Goal: Information Seeking & Learning: Learn about a topic

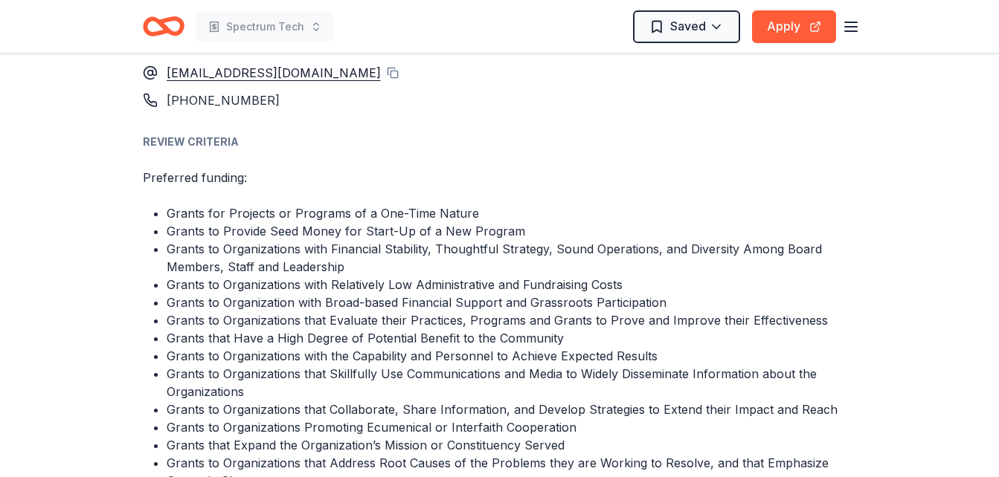
scroll to position [1993, 0]
click at [813, 27] on button "Apply" at bounding box center [794, 26] width 84 height 33
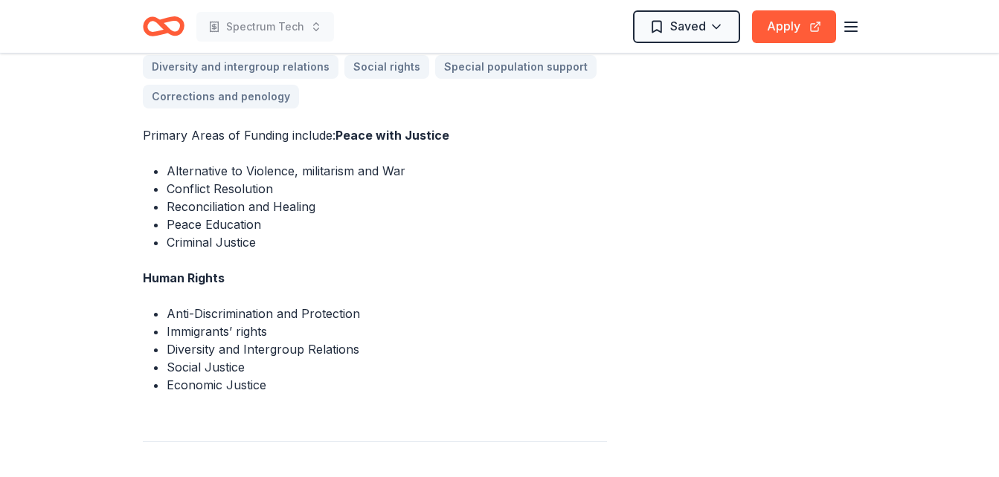
scroll to position [532, 0]
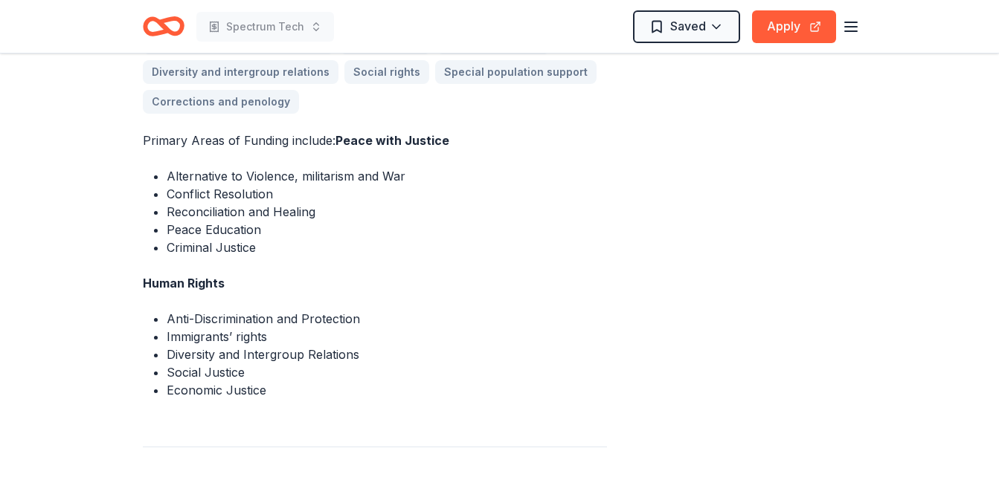
drag, startPoint x: 132, startPoint y: 125, endPoint x: 314, endPoint y: 202, distance: 196.9
drag, startPoint x: 265, startPoint y: 370, endPoint x: 183, endPoint y: 367, distance: 82.6
click at [183, 381] on li "Economic Justice" at bounding box center [387, 390] width 440 height 18
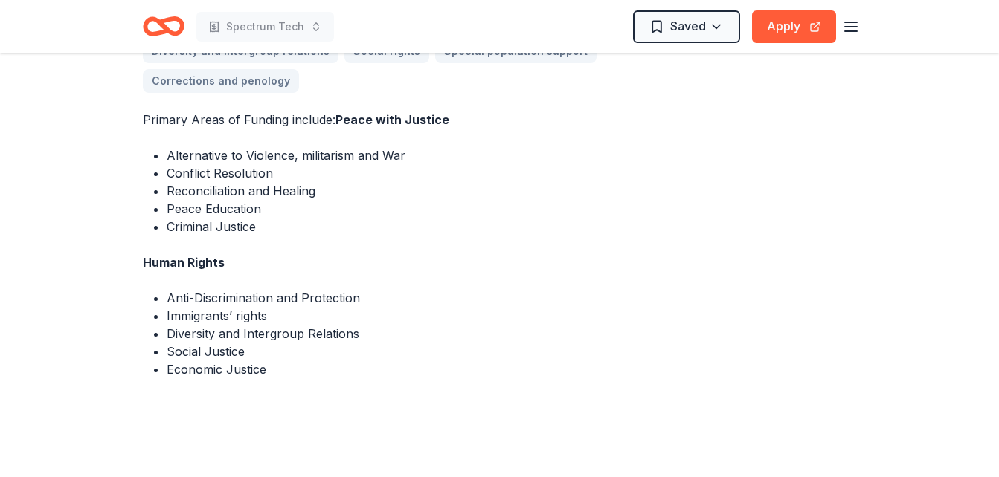
scroll to position [559, 0]
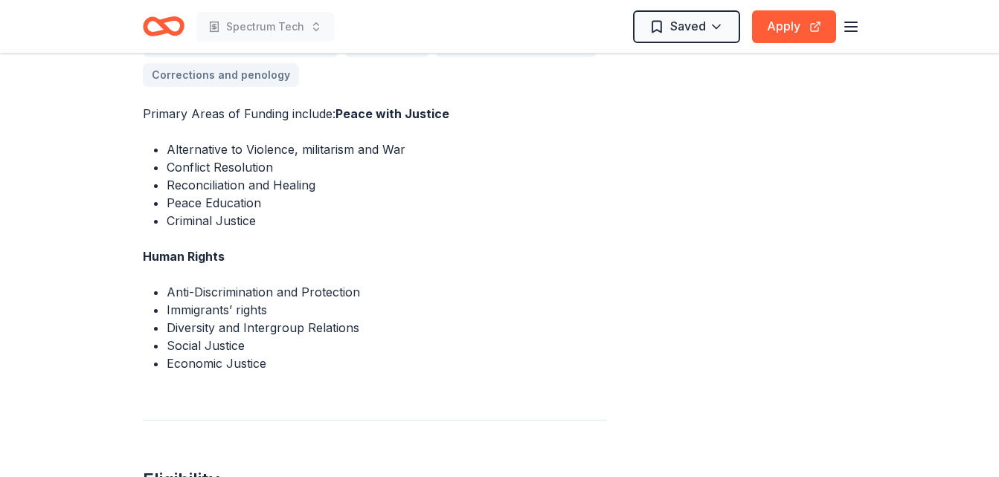
drag, startPoint x: 147, startPoint y: 96, endPoint x: 287, endPoint y: 118, distance: 141.6
click at [287, 118] on div "Primary Areas of Funding include: Peace with Justice Alternative to Violence, m…" at bounding box center [375, 239] width 464 height 268
click at [515, 223] on div "Primary Areas of Funding include: Peace with Justice Alternative to Violence, m…" at bounding box center [375, 239] width 464 height 268
drag, startPoint x: 277, startPoint y: 342, endPoint x: 199, endPoint y: 335, distance: 78.4
click at [199, 335] on ul "Anti-Discrimination and Protection Immigrants’ rights Diversity and Intergroup …" at bounding box center [375, 327] width 464 height 89
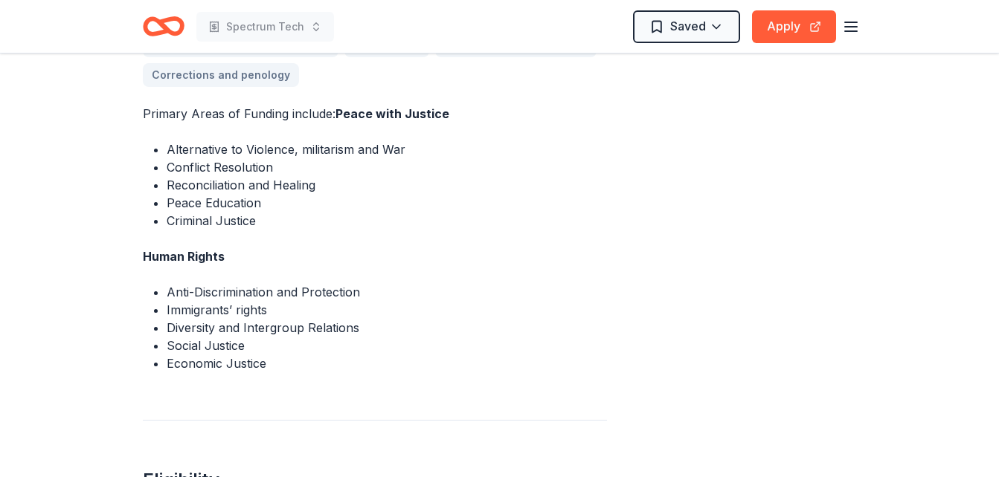
click at [199, 337] on li "Social Justice" at bounding box center [387, 346] width 440 height 18
drag, startPoint x: 122, startPoint y: 75, endPoint x: 229, endPoint y: 106, distance: 111.5
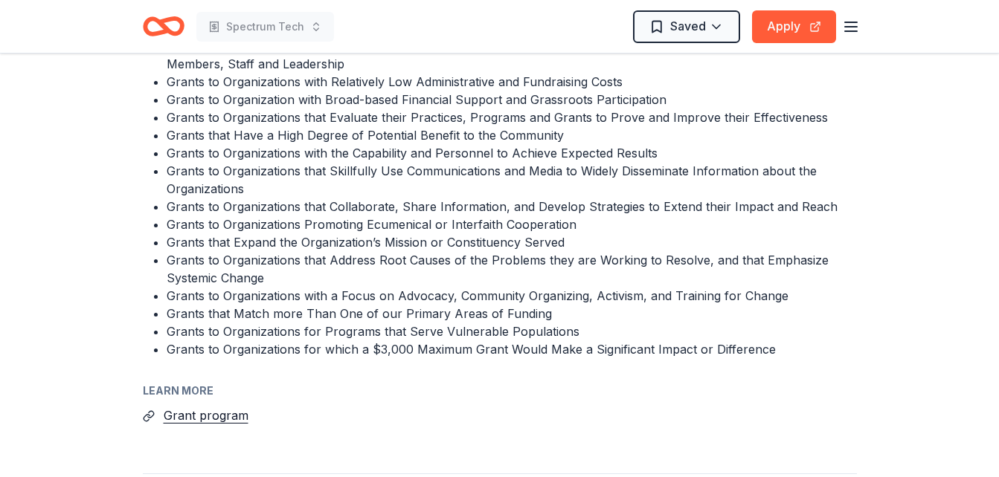
scroll to position [2197, 0]
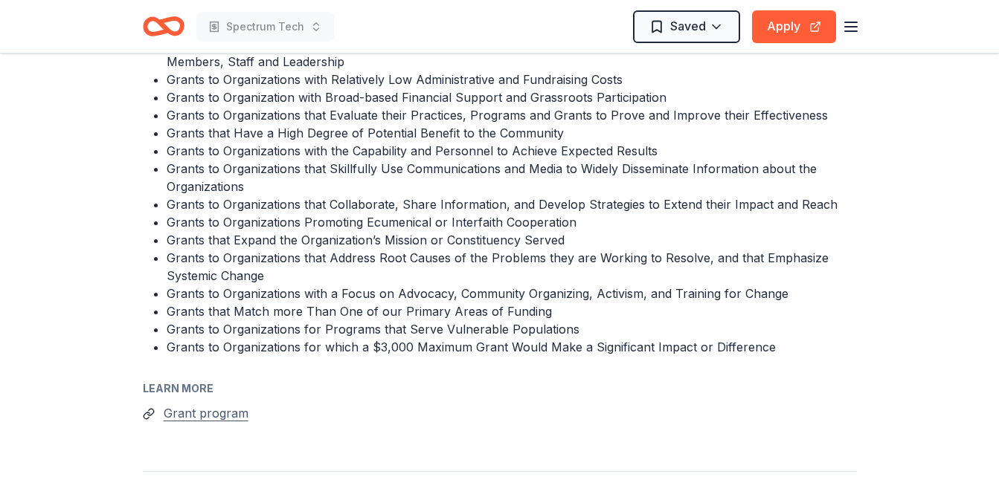
click at [194, 404] on button "Grant program" at bounding box center [206, 413] width 85 height 19
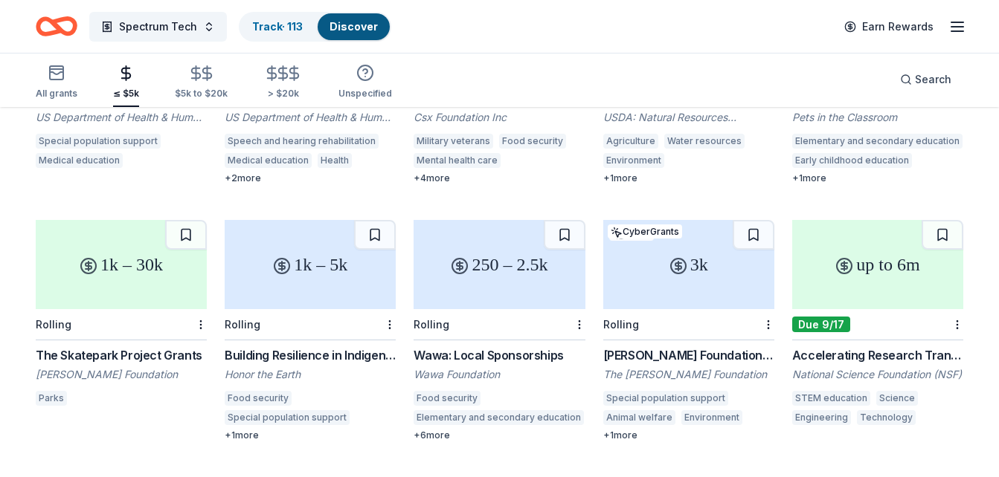
scroll to position [4703, 0]
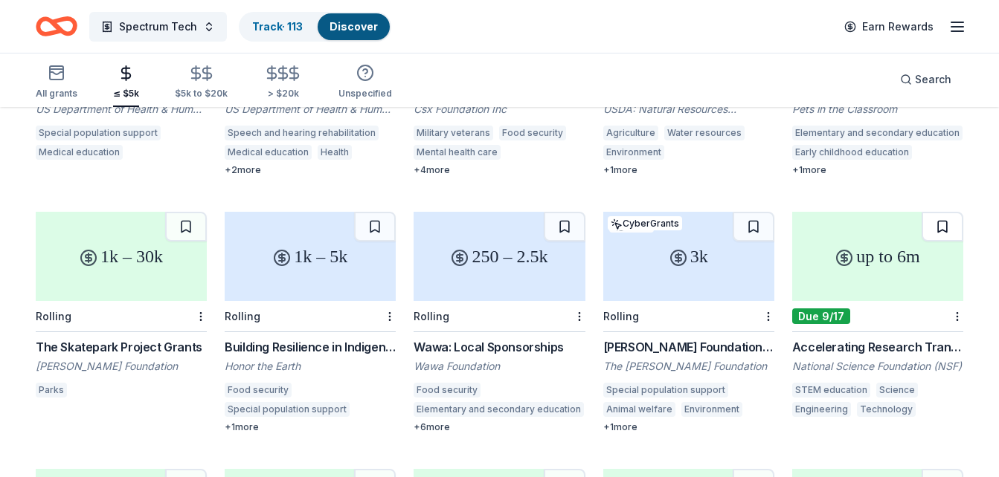
click at [946, 212] on button at bounding box center [942, 227] width 42 height 30
click at [651, 260] on div "3k" at bounding box center [688, 256] width 171 height 89
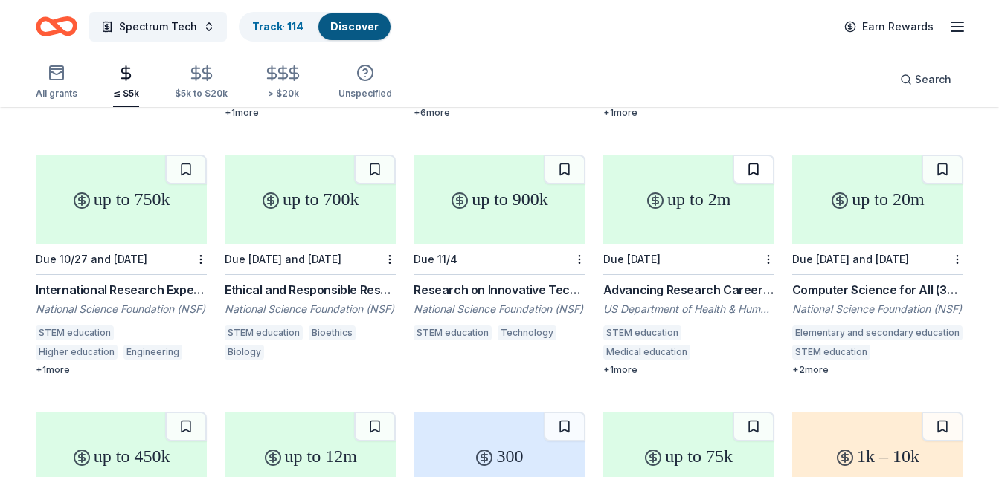
click at [750, 155] on button at bounding box center [753, 170] width 42 height 30
click at [565, 155] on button at bounding box center [565, 170] width 42 height 30
click at [364, 156] on button at bounding box center [375, 170] width 42 height 30
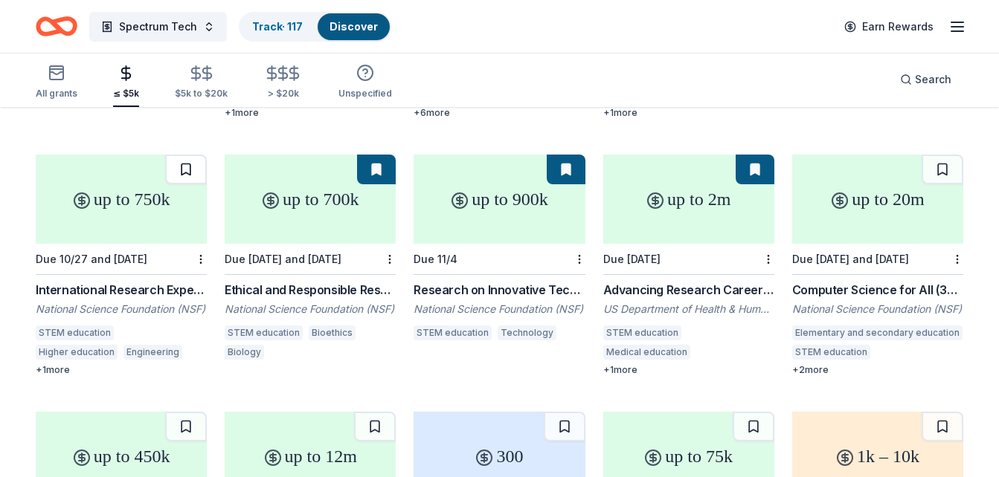
click at [181, 155] on button at bounding box center [186, 170] width 42 height 30
click at [938, 158] on button at bounding box center [942, 170] width 42 height 30
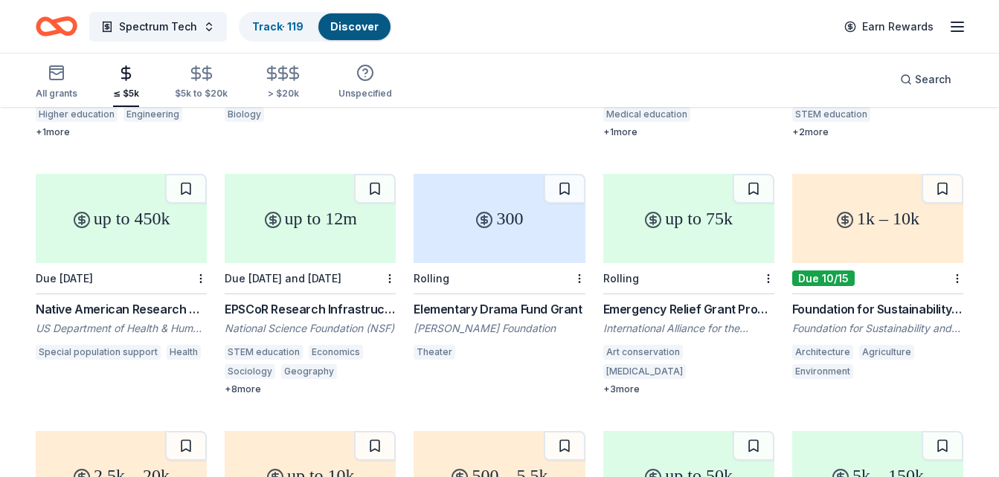
scroll to position [5285, 0]
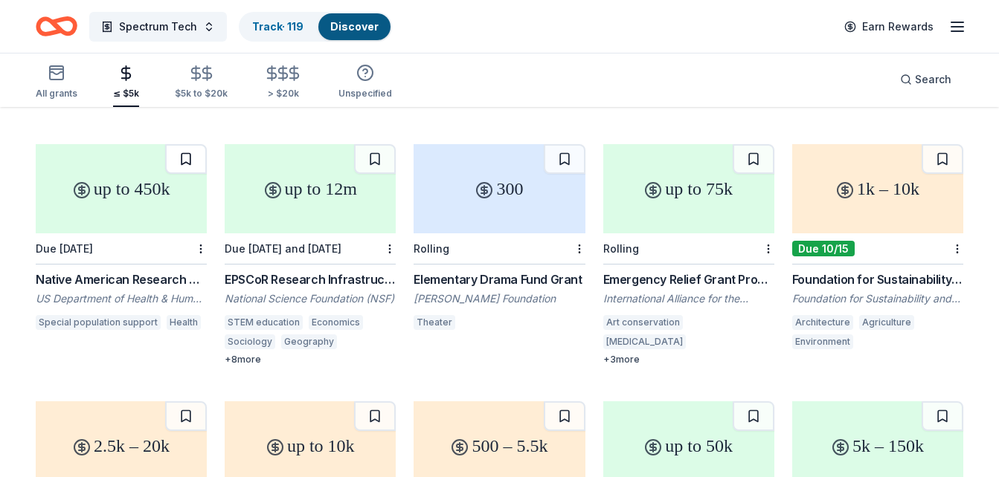
click at [193, 144] on button at bounding box center [186, 159] width 42 height 30
click at [378, 146] on button at bounding box center [375, 159] width 42 height 30
click at [563, 150] on button at bounding box center [565, 159] width 42 height 30
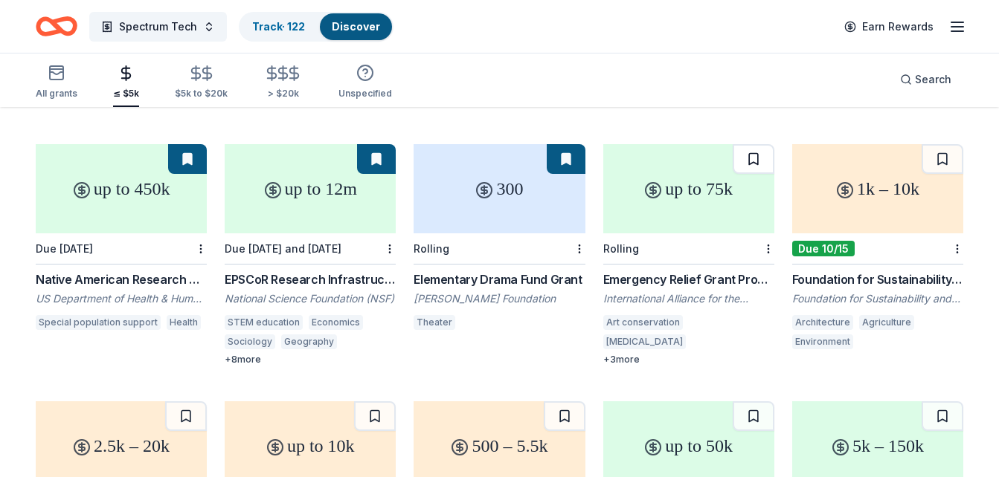
click at [749, 147] on button at bounding box center [753, 159] width 42 height 30
click at [947, 144] on button at bounding box center [942, 159] width 42 height 30
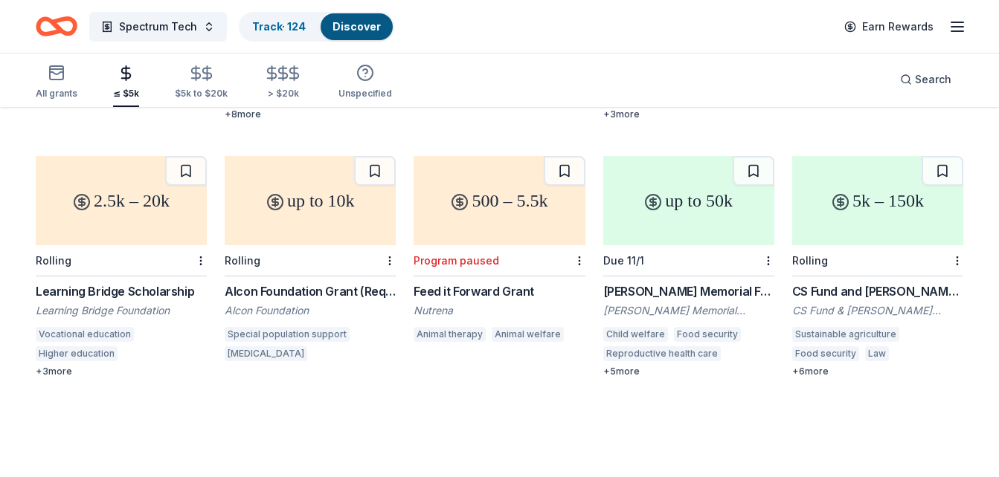
scroll to position [5532, 0]
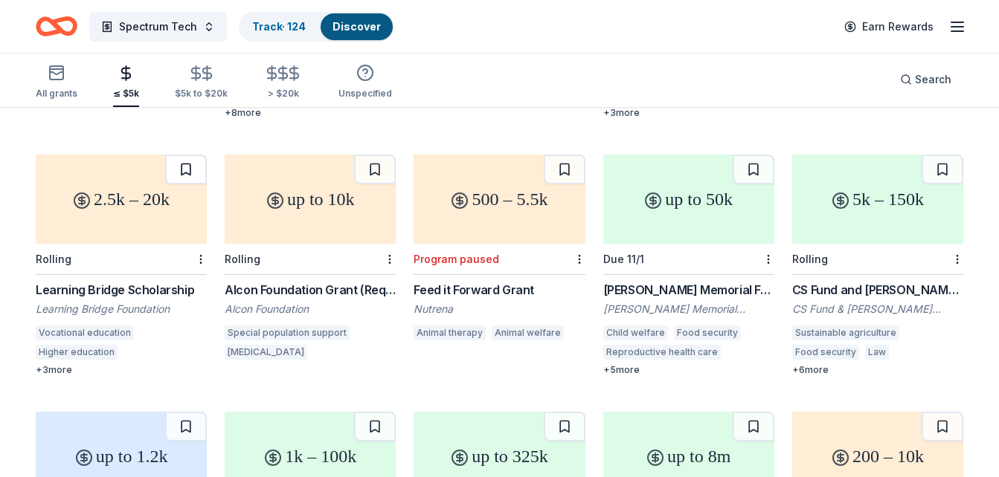
click at [181, 155] on button at bounding box center [186, 170] width 42 height 30
click at [364, 155] on button at bounding box center [375, 170] width 42 height 30
click at [564, 155] on button at bounding box center [565, 170] width 42 height 30
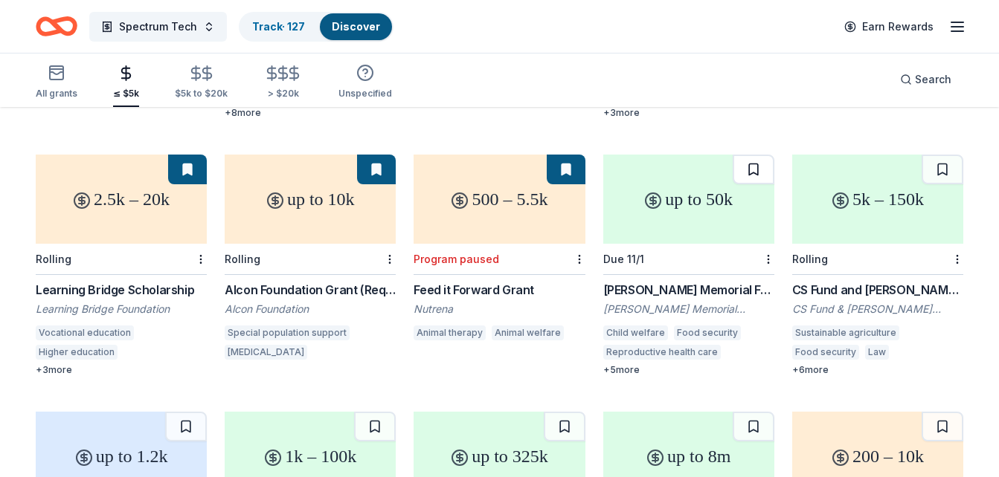
click at [749, 157] on button at bounding box center [753, 170] width 42 height 30
click at [945, 155] on button at bounding box center [942, 170] width 42 height 30
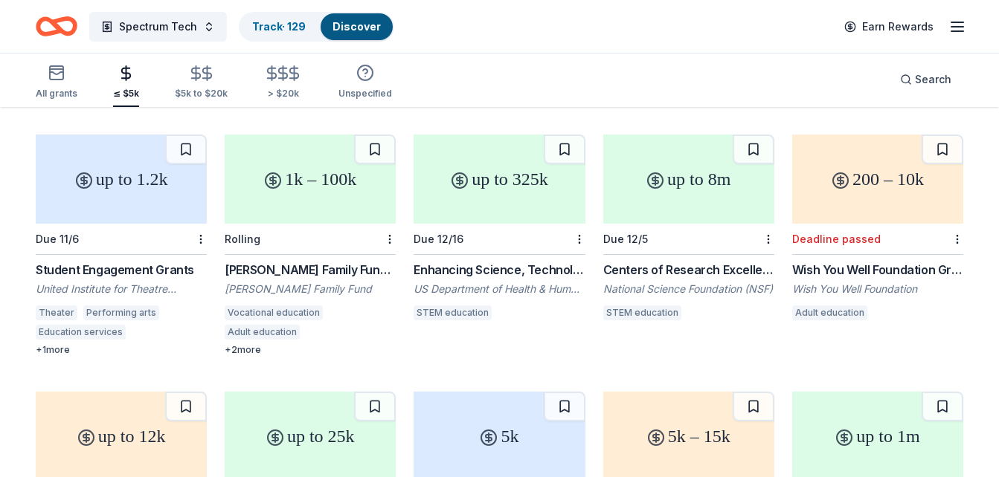
scroll to position [5801, 0]
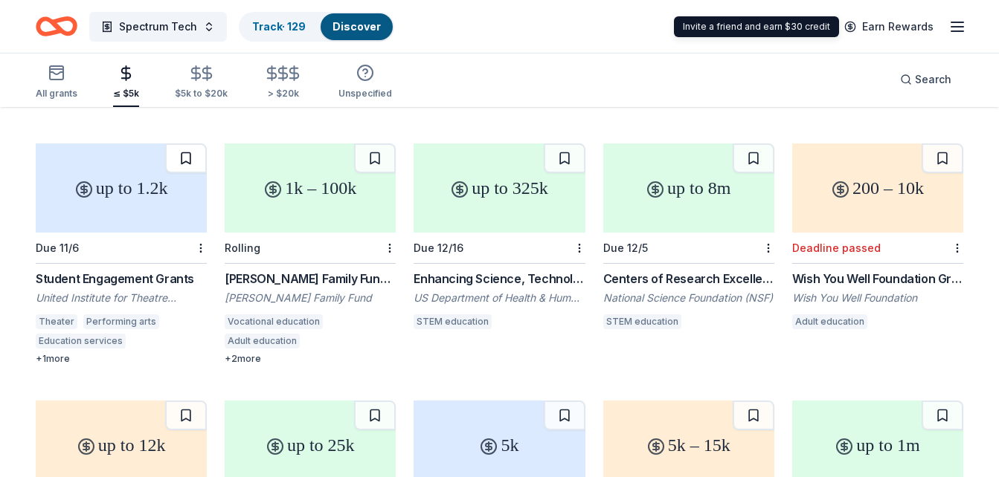
click at [194, 144] on button at bounding box center [186, 159] width 42 height 30
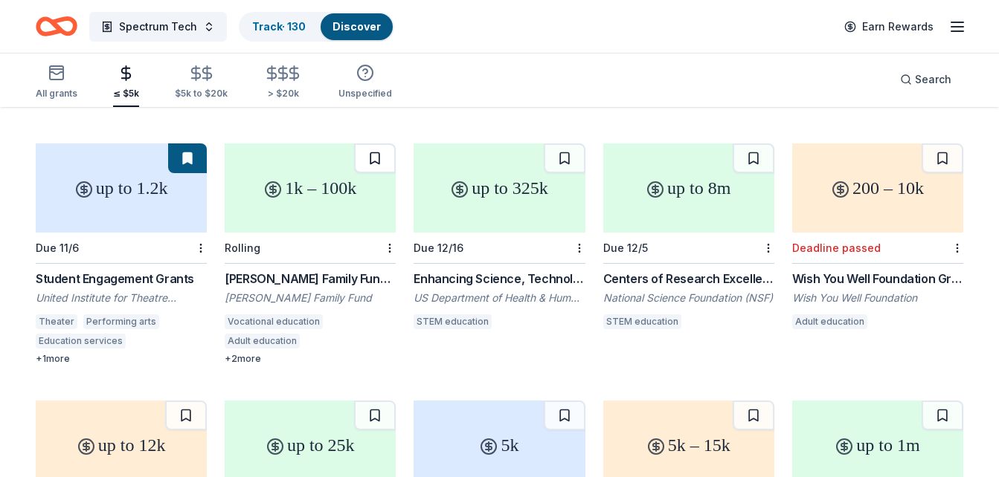
click at [369, 145] on button at bounding box center [375, 159] width 42 height 30
click at [561, 149] on button at bounding box center [565, 159] width 42 height 30
click at [753, 155] on button at bounding box center [753, 159] width 42 height 30
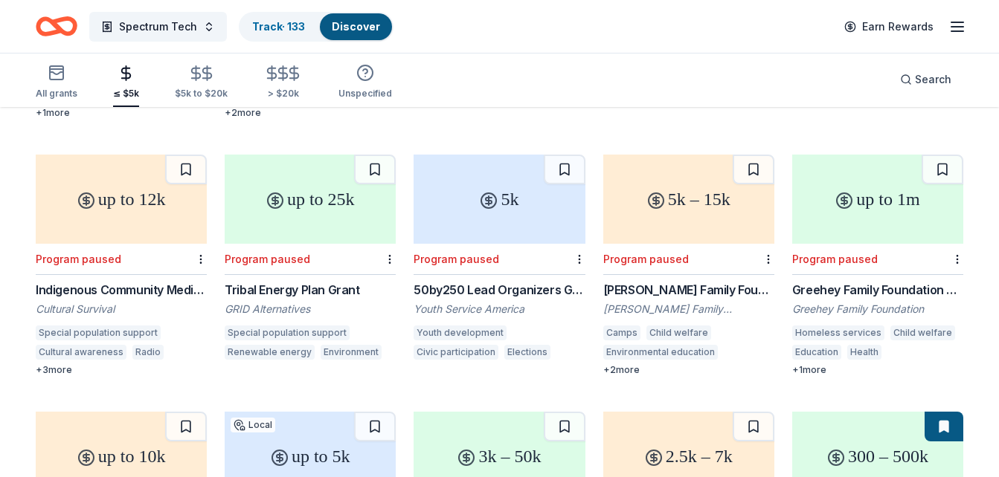
scroll to position [6068, 0]
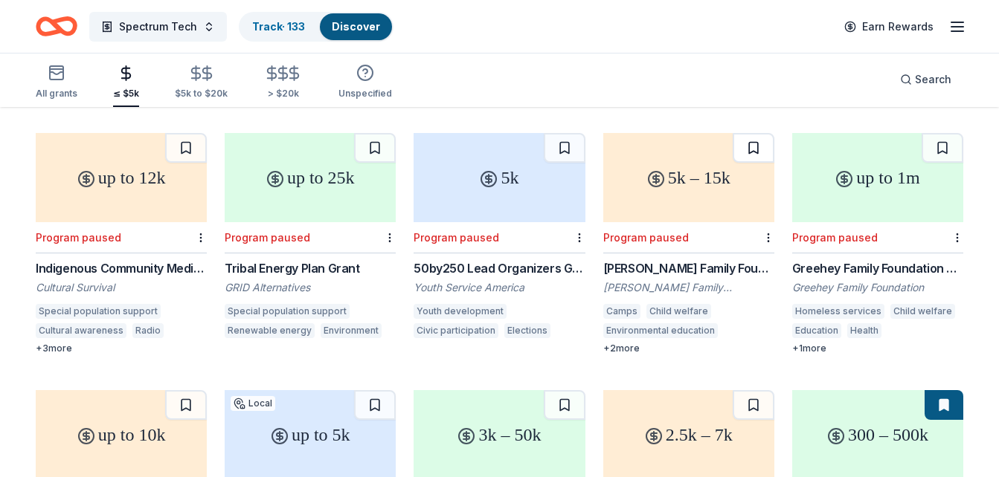
click at [751, 138] on button at bounding box center [753, 148] width 42 height 30
click at [950, 133] on button at bounding box center [942, 148] width 42 height 30
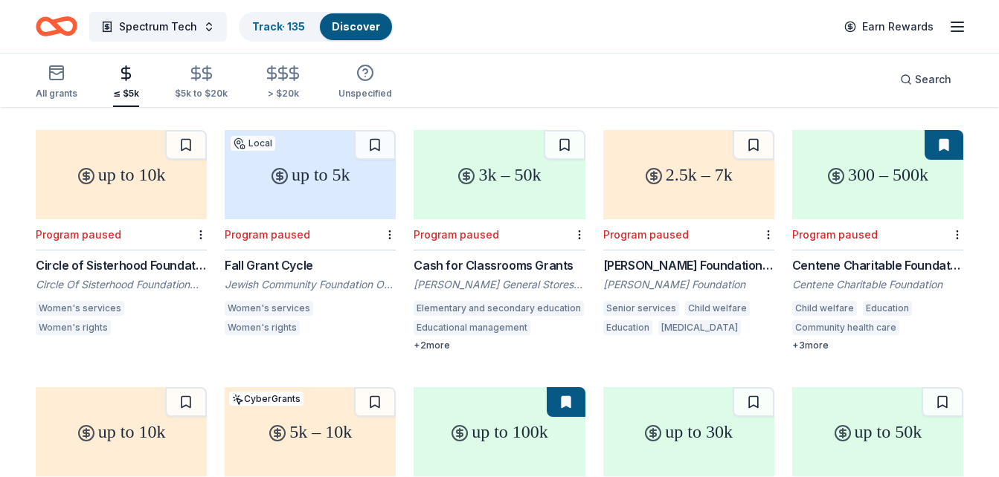
scroll to position [6336, 0]
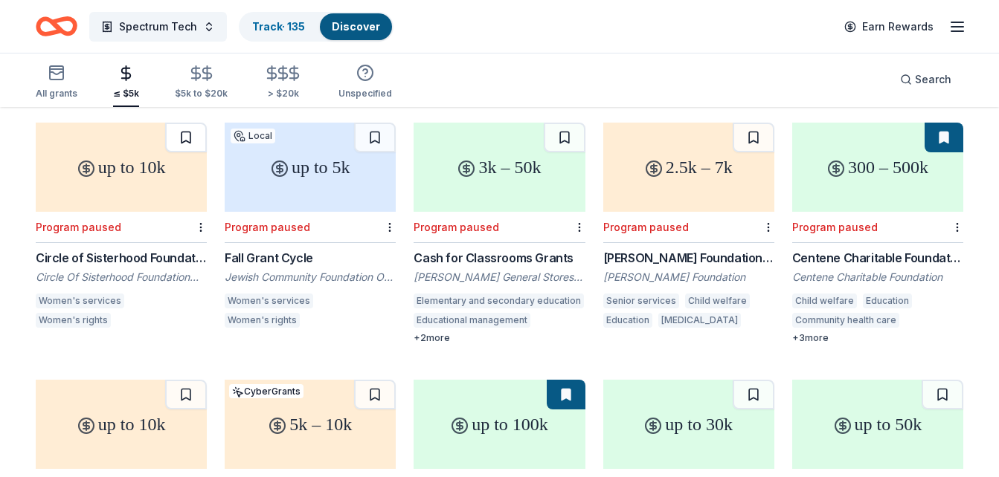
click at [192, 126] on button at bounding box center [186, 138] width 42 height 30
click at [373, 129] on button at bounding box center [375, 138] width 42 height 30
click at [557, 126] on button at bounding box center [565, 138] width 42 height 30
click at [749, 129] on button at bounding box center [753, 138] width 42 height 30
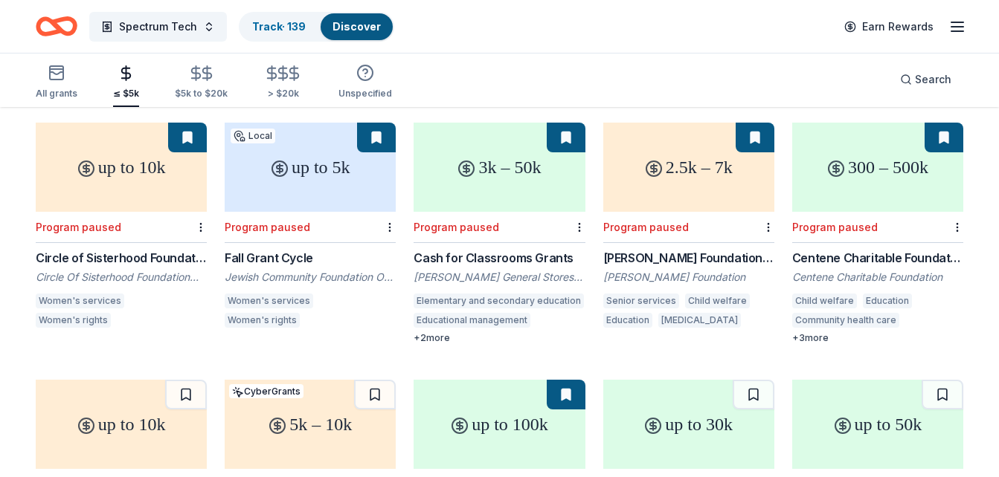
click at [957, 126] on button at bounding box center [943, 138] width 39 height 30
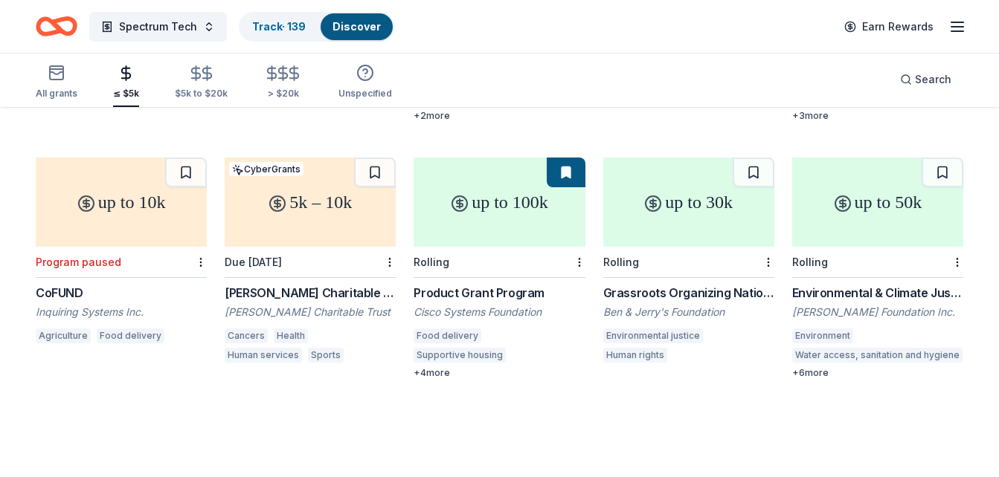
scroll to position [6561, 0]
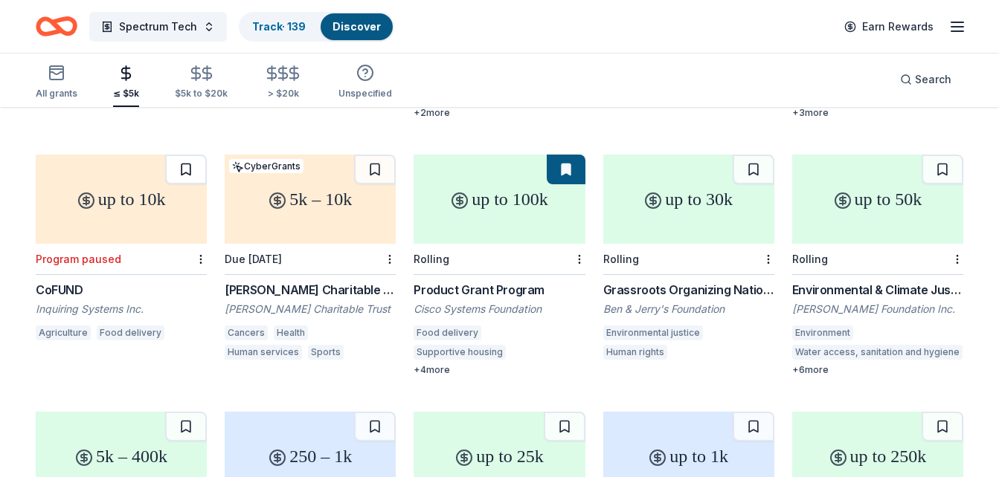
click at [182, 158] on button at bounding box center [186, 170] width 42 height 30
click at [367, 162] on button at bounding box center [375, 170] width 42 height 30
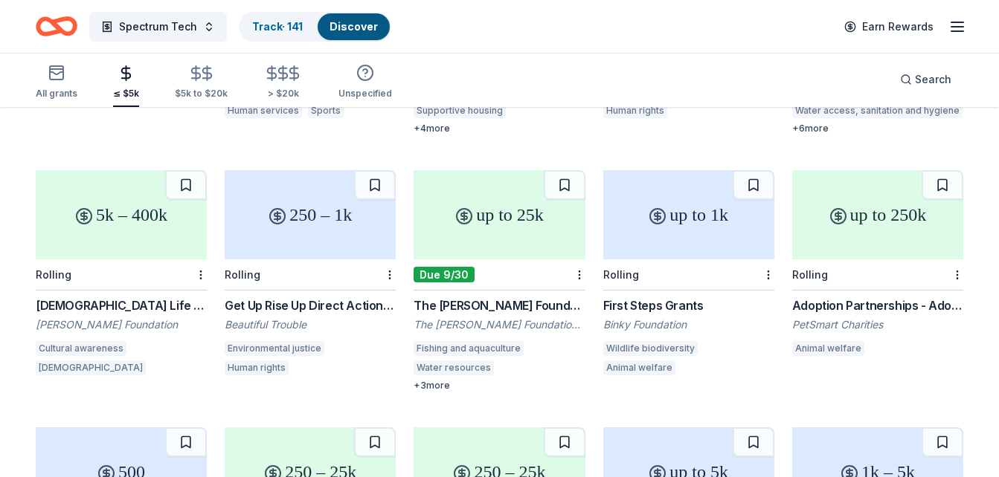
scroll to position [6800, 0]
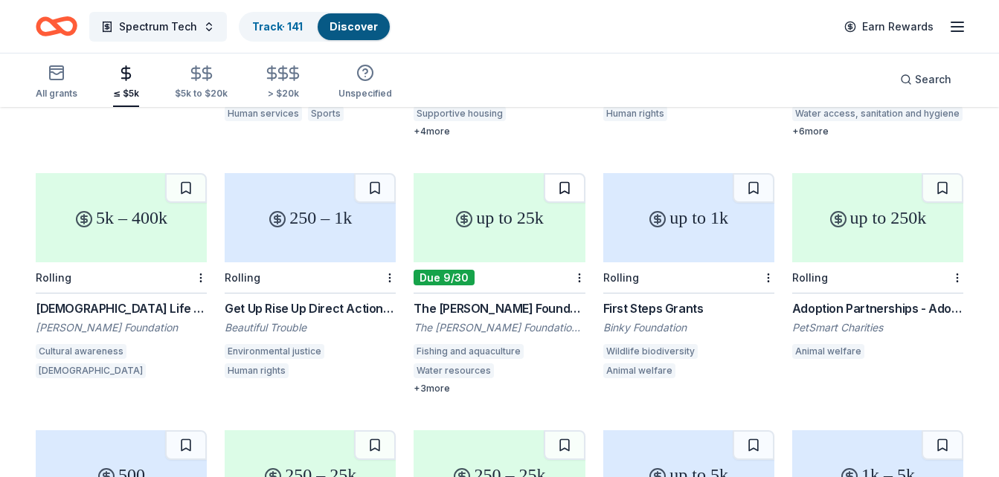
click at [566, 173] on button at bounding box center [565, 188] width 42 height 30
click at [383, 173] on button at bounding box center [375, 188] width 42 height 30
click at [187, 173] on button at bounding box center [186, 188] width 42 height 30
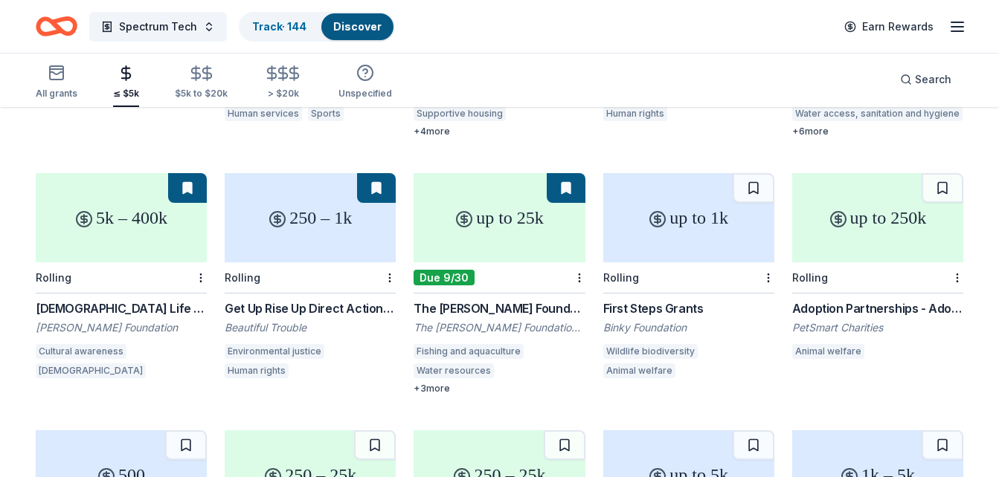
click at [187, 173] on button at bounding box center [187, 188] width 39 height 30
click at [759, 173] on button at bounding box center [753, 188] width 42 height 30
click at [190, 173] on button at bounding box center [187, 188] width 39 height 30
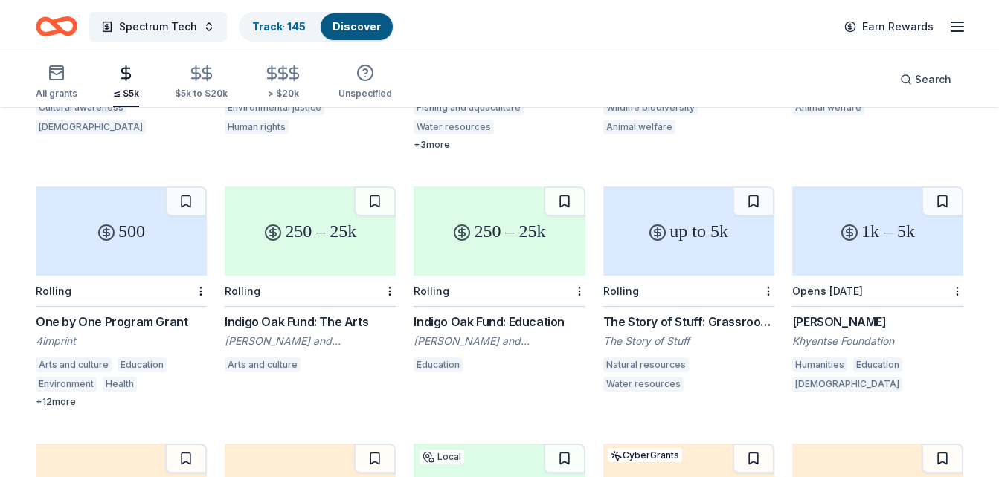
scroll to position [7038, 0]
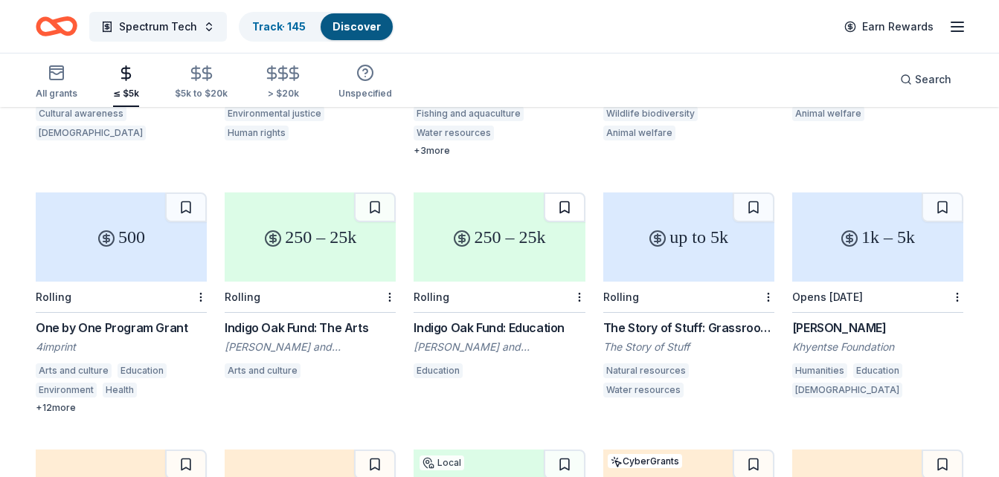
click at [558, 196] on button at bounding box center [565, 208] width 42 height 30
click at [748, 199] on button at bounding box center [753, 208] width 42 height 30
click at [943, 200] on button at bounding box center [942, 208] width 42 height 30
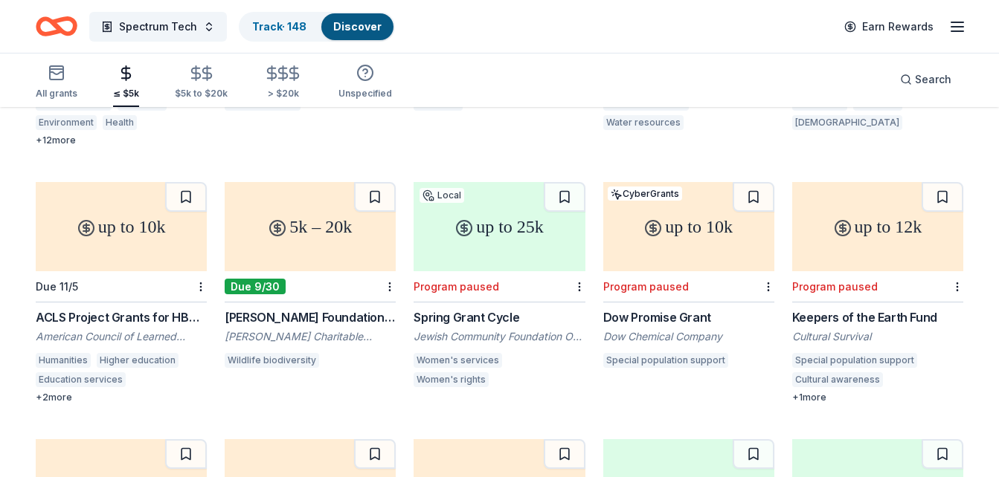
scroll to position [7335, 0]
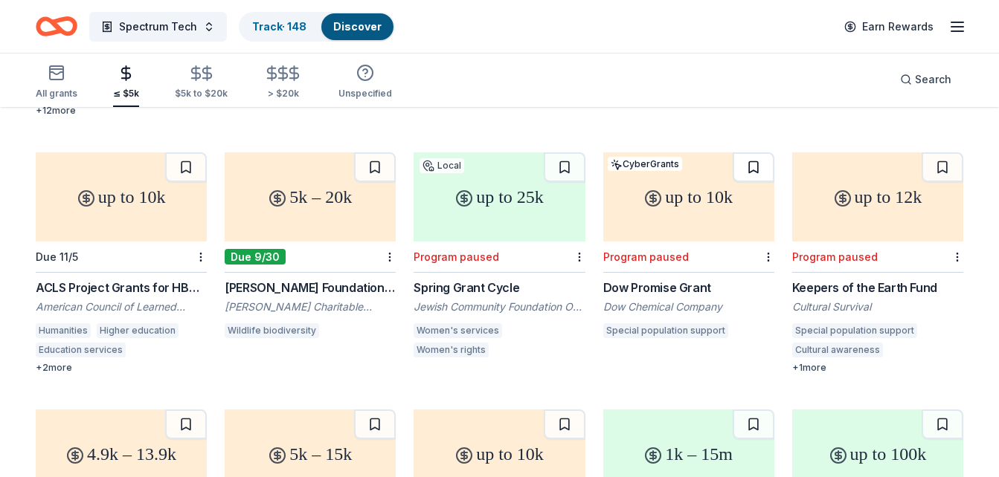
click at [767, 152] on button at bounding box center [753, 167] width 42 height 30
click at [387, 152] on button at bounding box center [375, 167] width 42 height 30
click at [192, 152] on button at bounding box center [186, 167] width 42 height 30
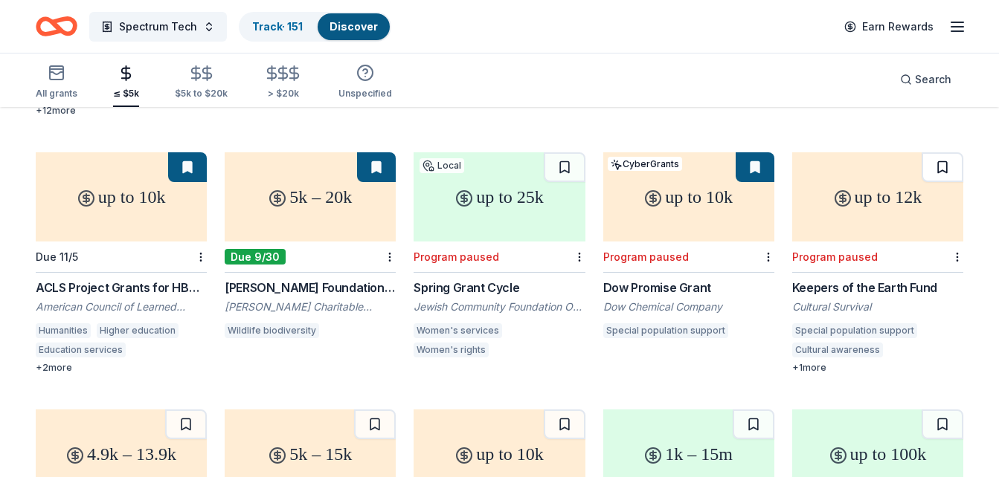
click at [949, 152] on button at bounding box center [942, 167] width 42 height 30
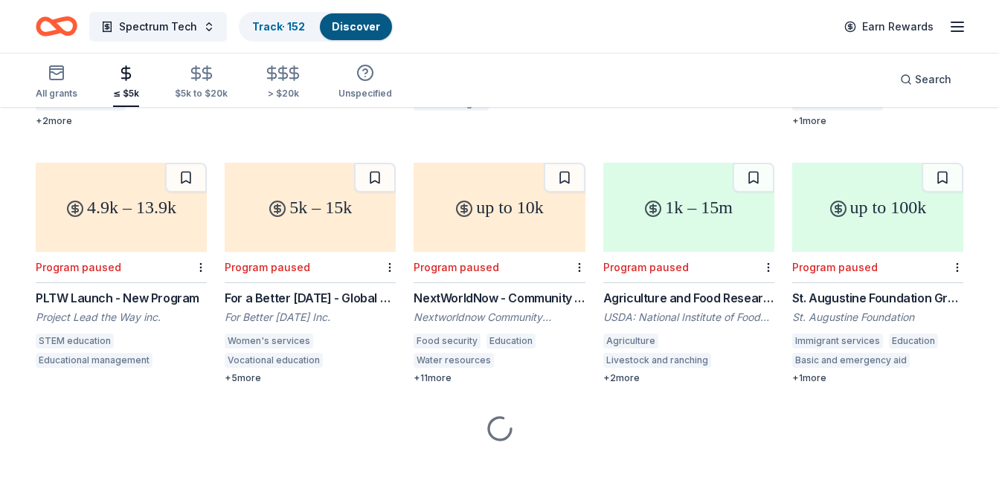
scroll to position [7590, 0]
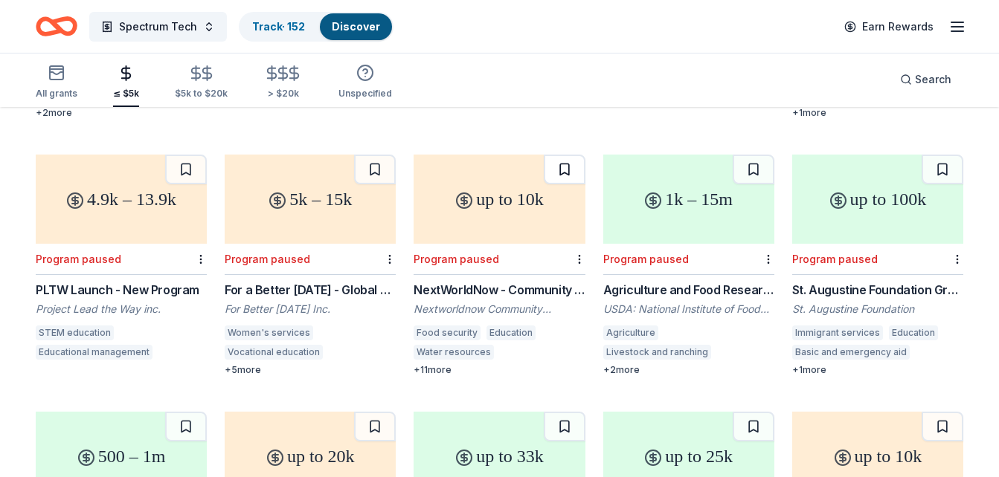
click at [567, 155] on button at bounding box center [565, 170] width 42 height 30
click at [379, 155] on button at bounding box center [375, 170] width 42 height 30
click at [199, 157] on button at bounding box center [186, 170] width 42 height 30
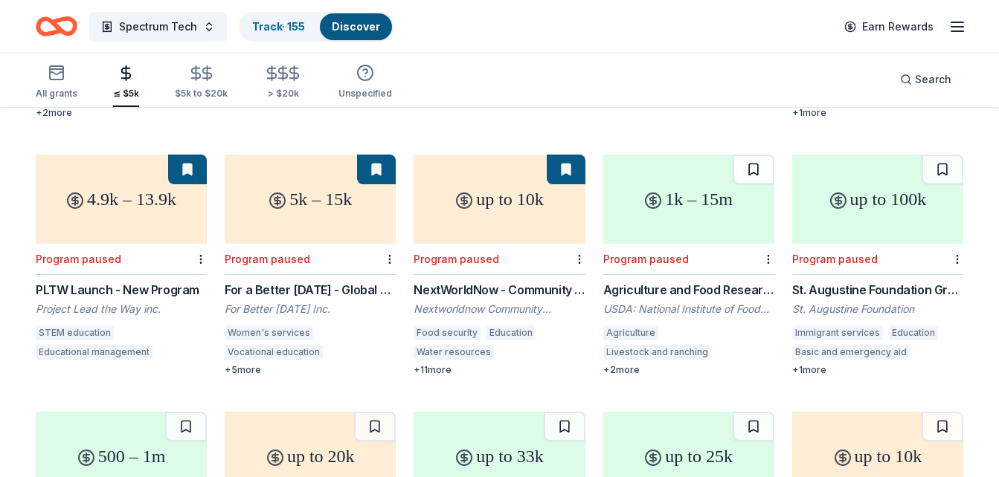
click at [748, 156] on button at bounding box center [753, 170] width 42 height 30
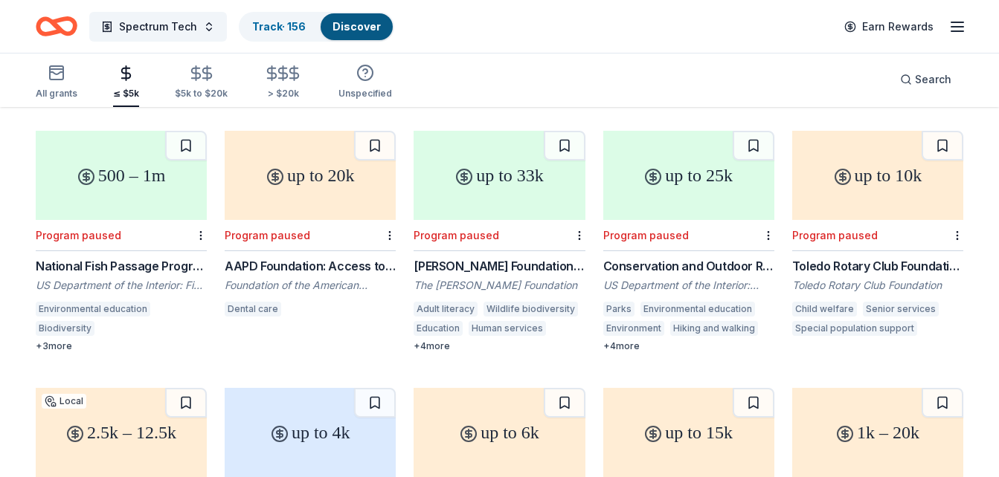
scroll to position [7859, 0]
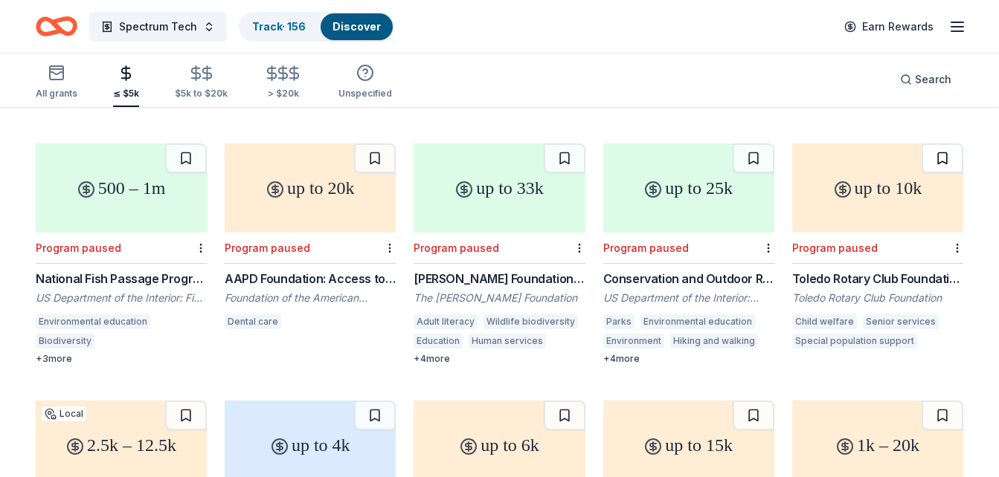
click at [942, 146] on button at bounding box center [942, 159] width 42 height 30
click at [763, 150] on button at bounding box center [753, 159] width 42 height 30
click at [562, 144] on button at bounding box center [565, 159] width 42 height 30
click at [388, 144] on button at bounding box center [375, 159] width 42 height 30
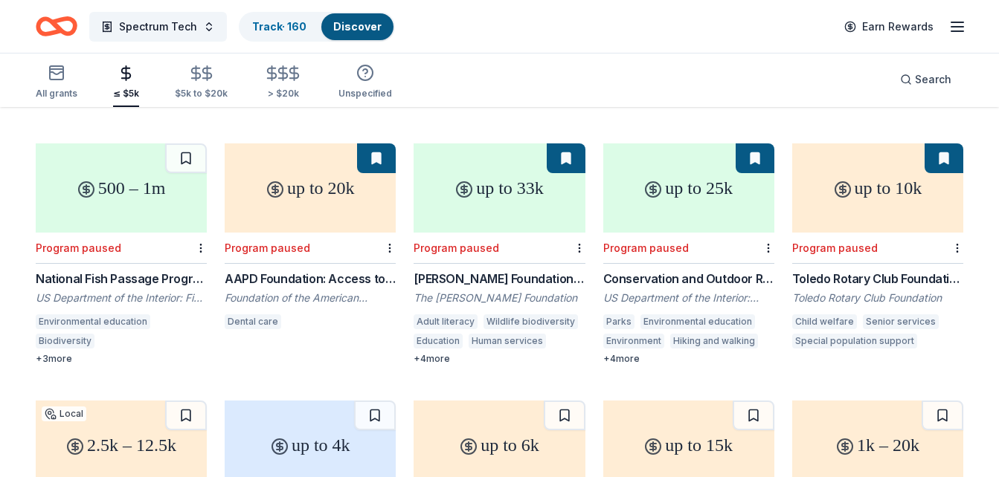
scroll to position [8276, 0]
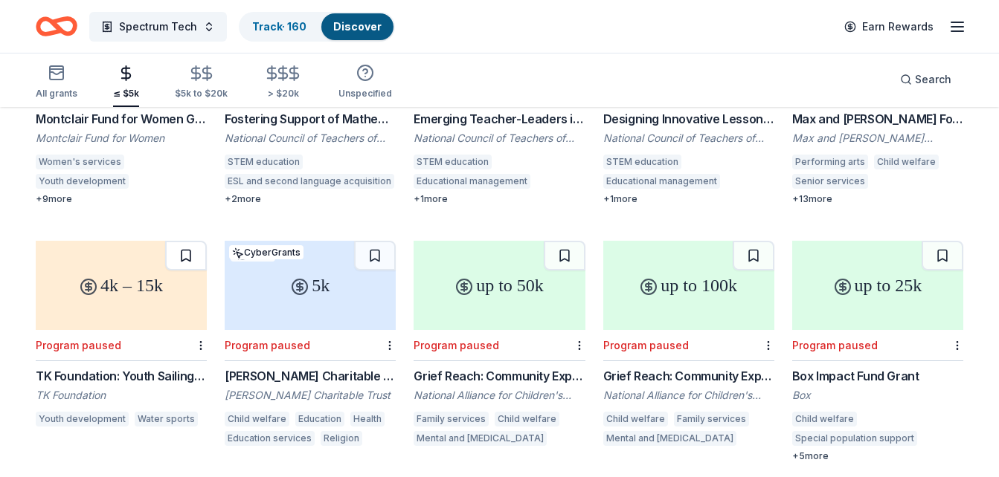
click at [184, 248] on button at bounding box center [186, 256] width 42 height 30
click at [384, 241] on button at bounding box center [375, 256] width 42 height 30
click at [557, 241] on button at bounding box center [565, 256] width 42 height 30
click at [745, 242] on button at bounding box center [753, 256] width 42 height 30
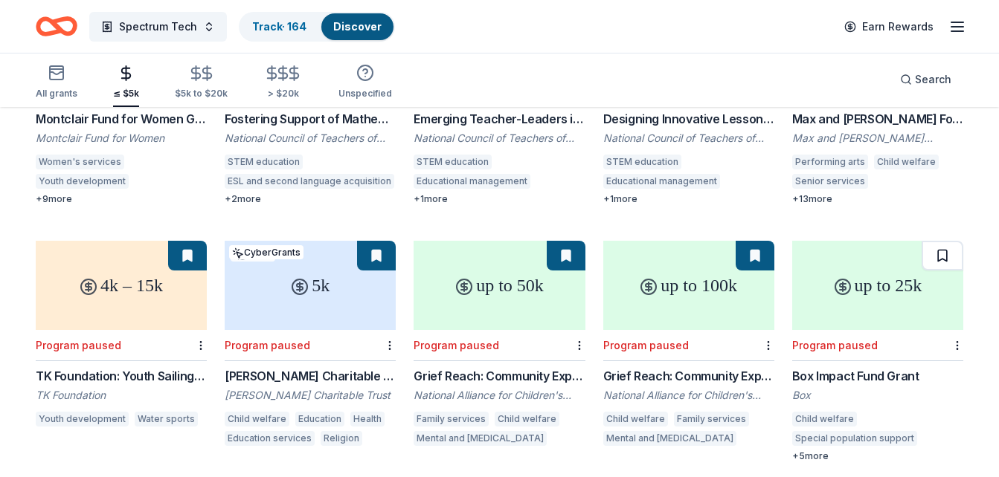
click at [942, 241] on button at bounding box center [942, 256] width 42 height 30
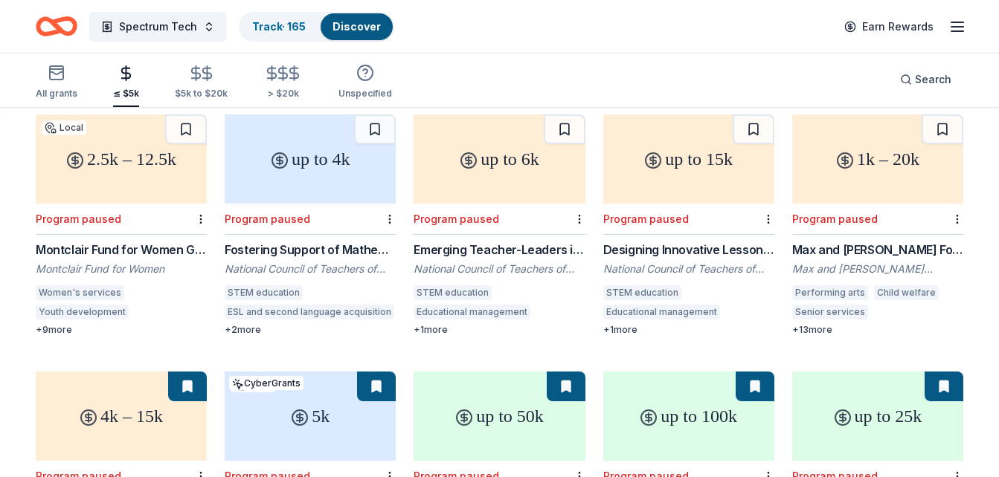
scroll to position [8127, 0]
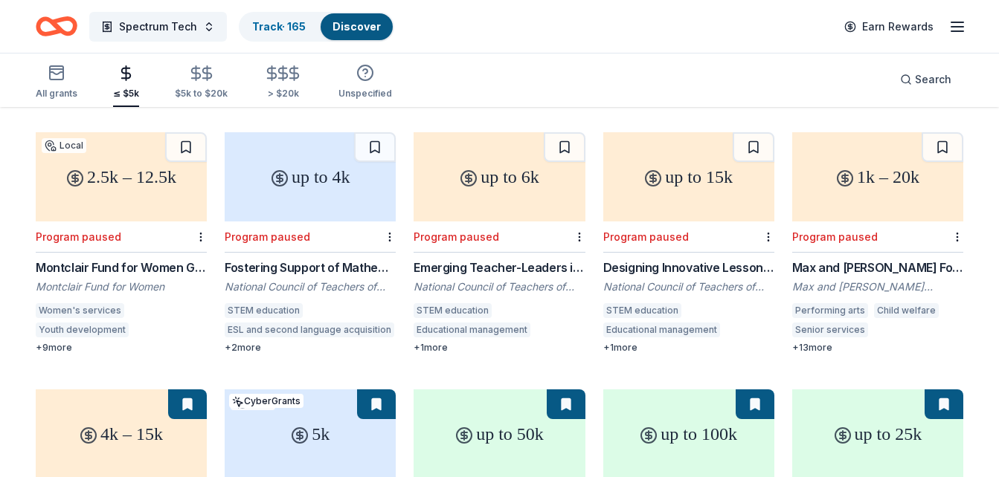
click at [180, 152] on div "2.5k – 12.5k" at bounding box center [121, 176] width 171 height 89
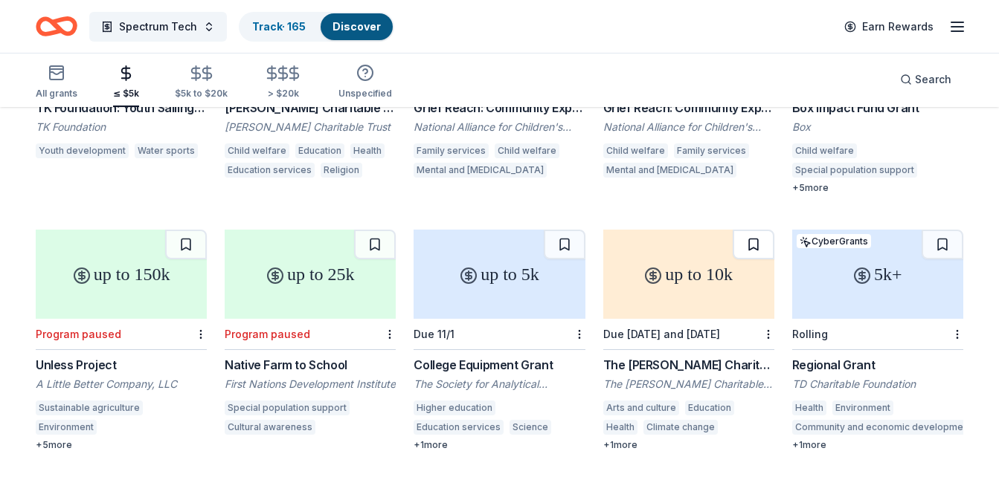
click at [752, 236] on button at bounding box center [753, 245] width 42 height 30
click at [946, 231] on button at bounding box center [942, 245] width 42 height 30
click at [929, 279] on div "5k+" at bounding box center [877, 274] width 171 height 89
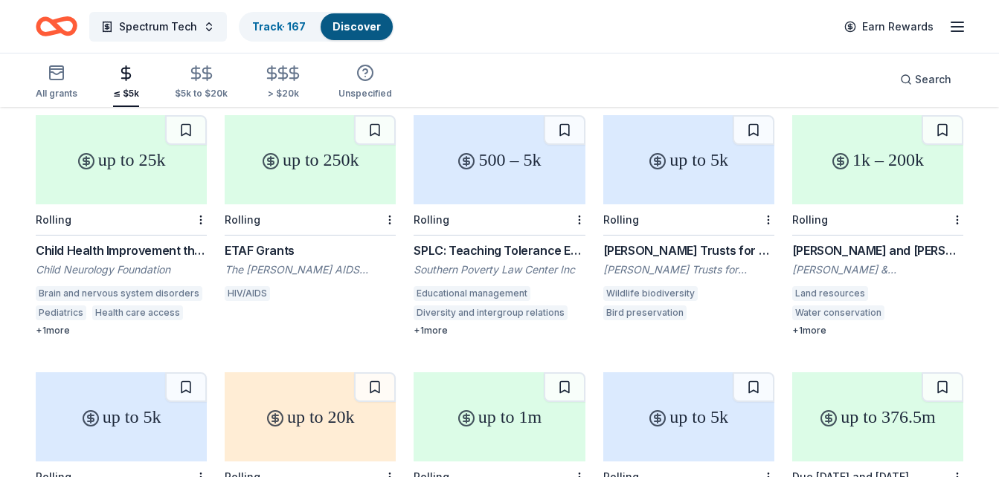
scroll to position [9431, 0]
click at [497, 161] on div "500 – 5k" at bounding box center [498, 159] width 171 height 89
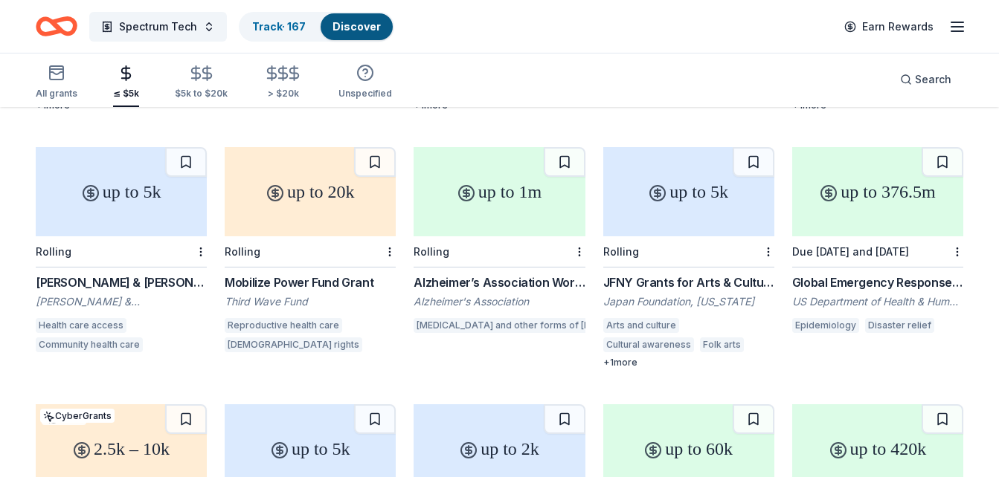
scroll to position [9648, 0]
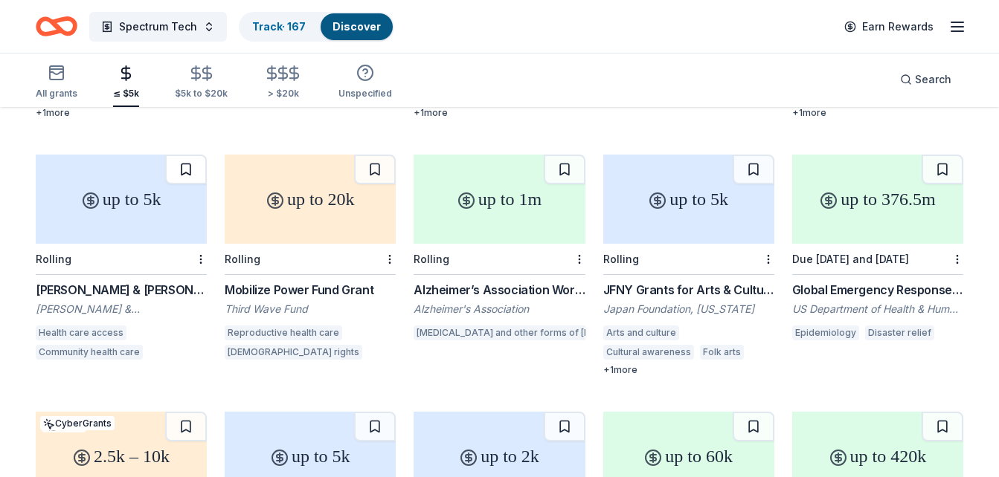
click at [191, 155] on button at bounding box center [186, 170] width 42 height 30
click at [146, 281] on div "Bennie & Martha Benjamin Foundation: Organizations Engaged in the Delivery of H…" at bounding box center [121, 290] width 171 height 18
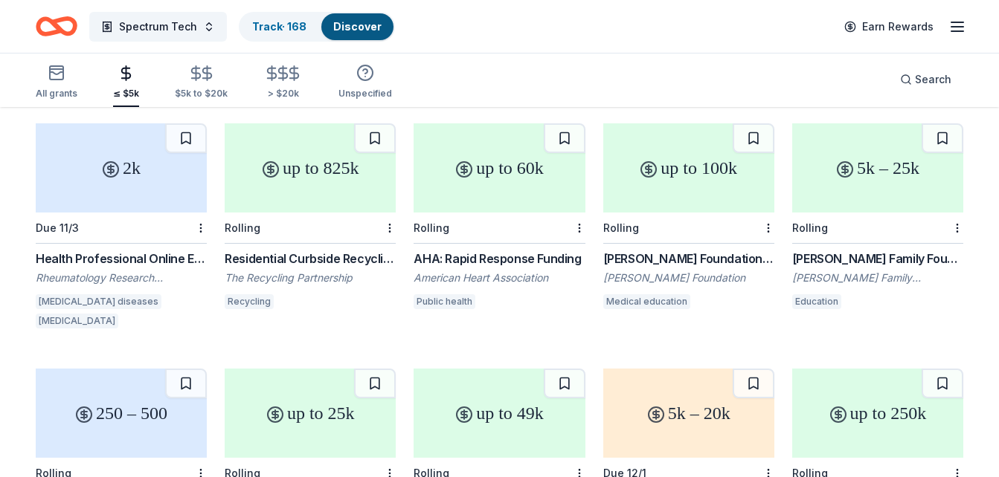
scroll to position [10453, 0]
click at [899, 170] on div "5k – 25k" at bounding box center [877, 166] width 171 height 89
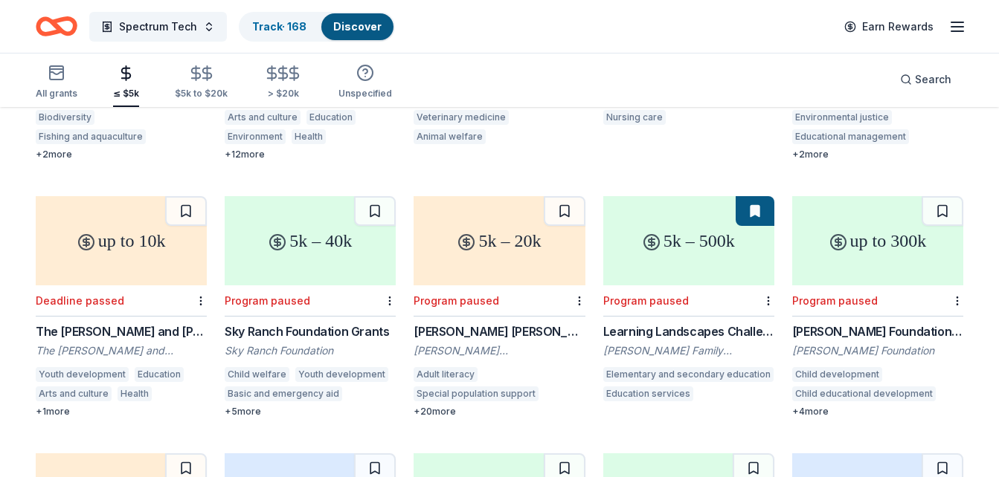
scroll to position [11148, 0]
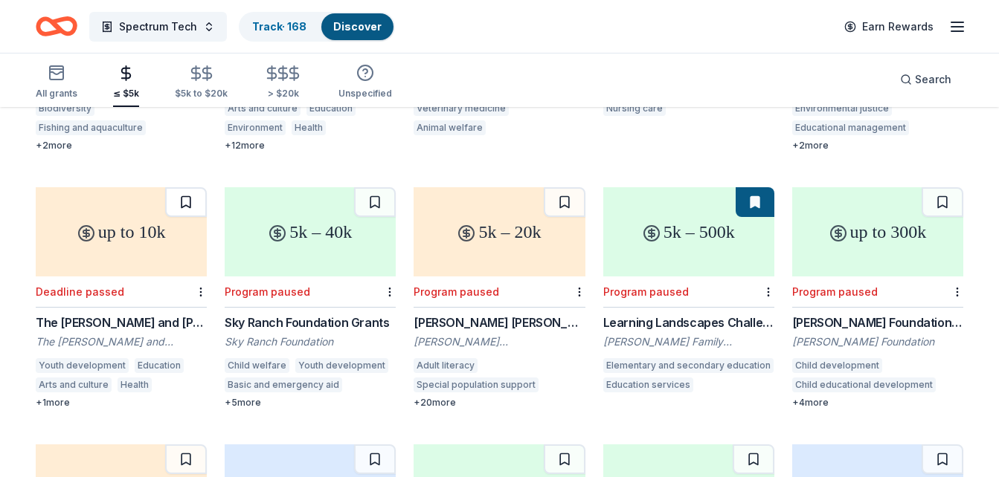
click at [186, 187] on button at bounding box center [186, 202] width 42 height 30
click at [372, 187] on button at bounding box center [375, 202] width 42 height 30
click at [557, 190] on button at bounding box center [565, 202] width 42 height 30
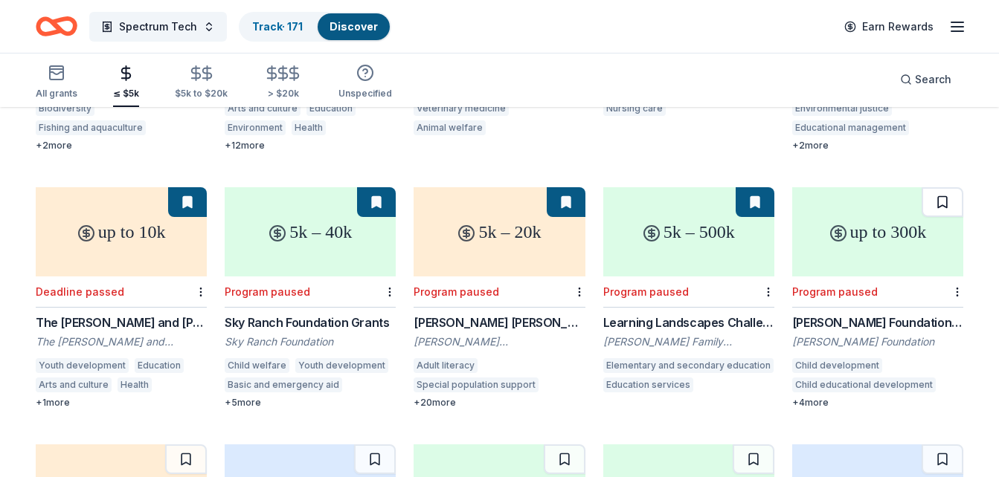
click at [939, 190] on button at bounding box center [942, 202] width 42 height 30
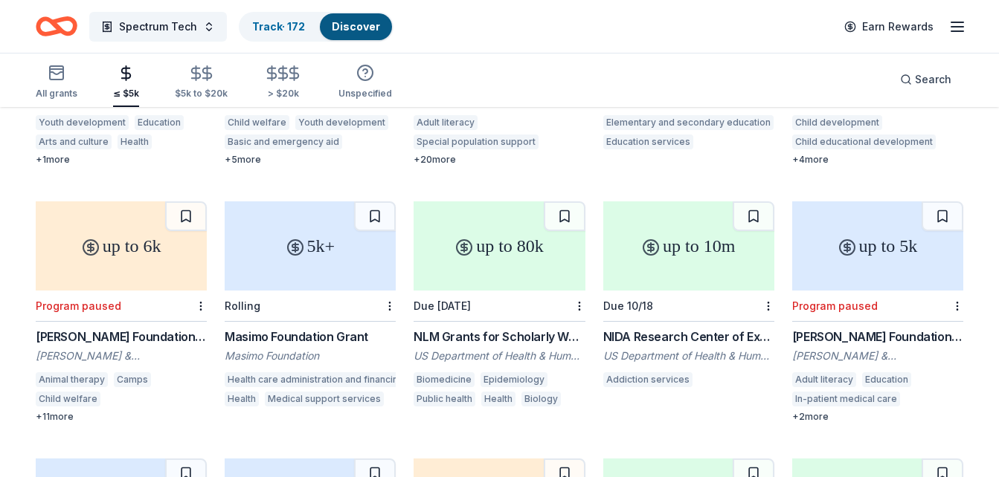
scroll to position [11405, 0]
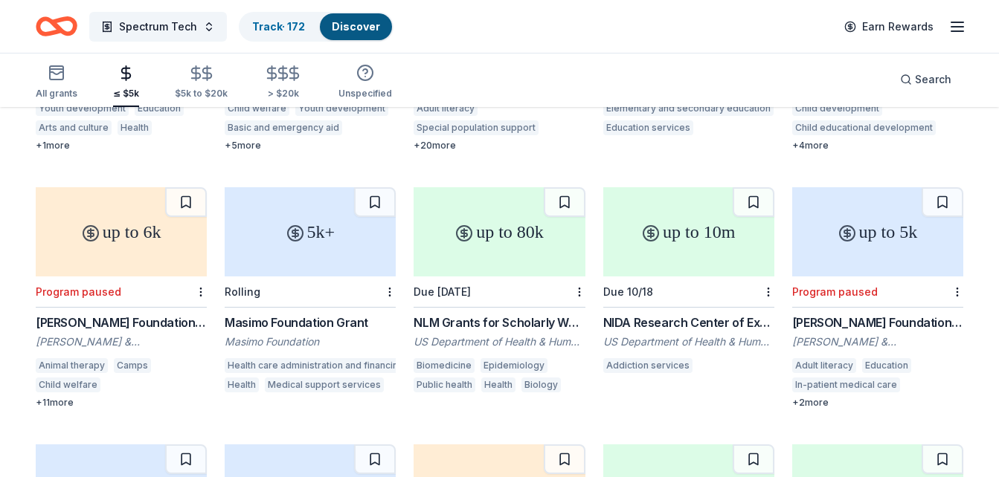
click at [272, 223] on div "5k+" at bounding box center [310, 231] width 171 height 89
click at [937, 187] on button at bounding box center [942, 202] width 42 height 30
click at [185, 187] on button at bounding box center [186, 202] width 42 height 30
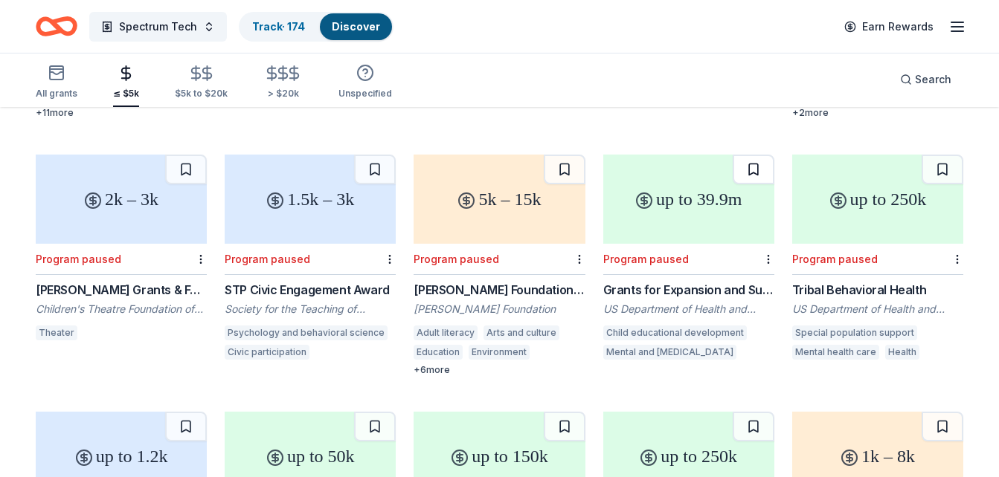
click at [749, 156] on button at bounding box center [753, 170] width 42 height 30
click at [564, 155] on button at bounding box center [565, 170] width 42 height 30
click at [188, 155] on button at bounding box center [186, 170] width 42 height 30
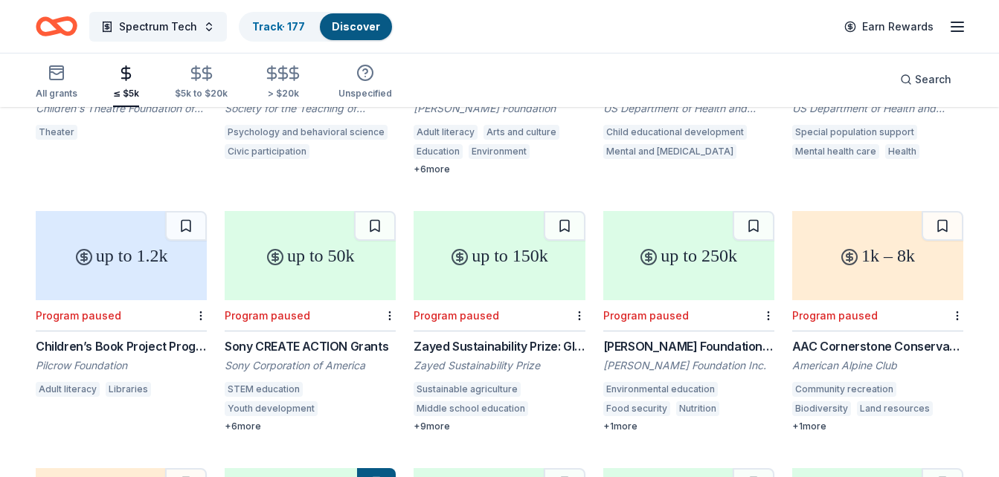
scroll to position [11933, 0]
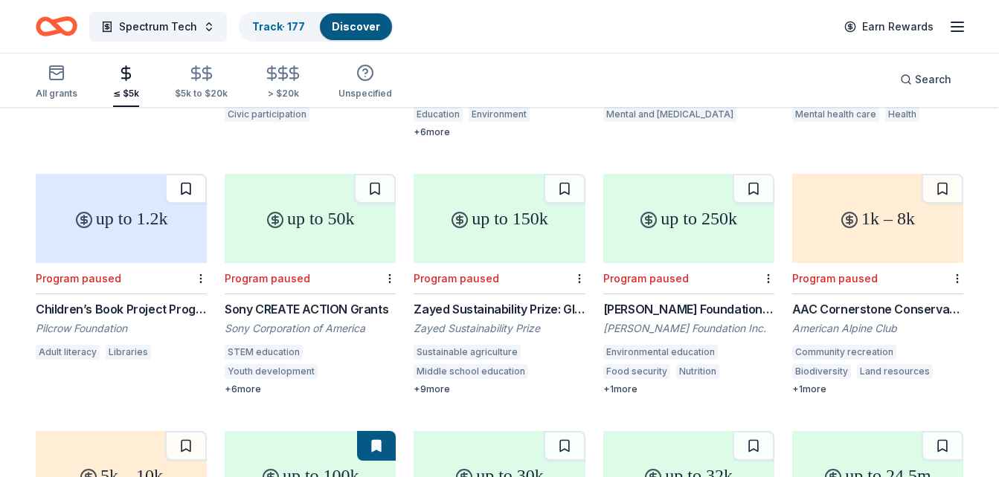
click at [183, 180] on button at bounding box center [186, 189] width 42 height 30
click at [378, 174] on button at bounding box center [375, 189] width 42 height 30
click at [560, 178] on button at bounding box center [565, 189] width 42 height 30
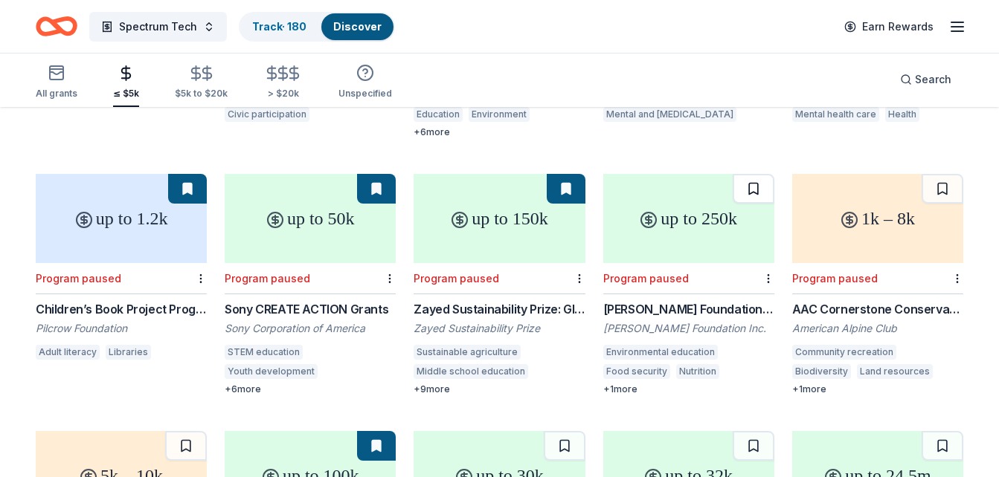
click at [752, 177] on button at bounding box center [753, 189] width 42 height 30
click at [941, 179] on button at bounding box center [942, 189] width 42 height 30
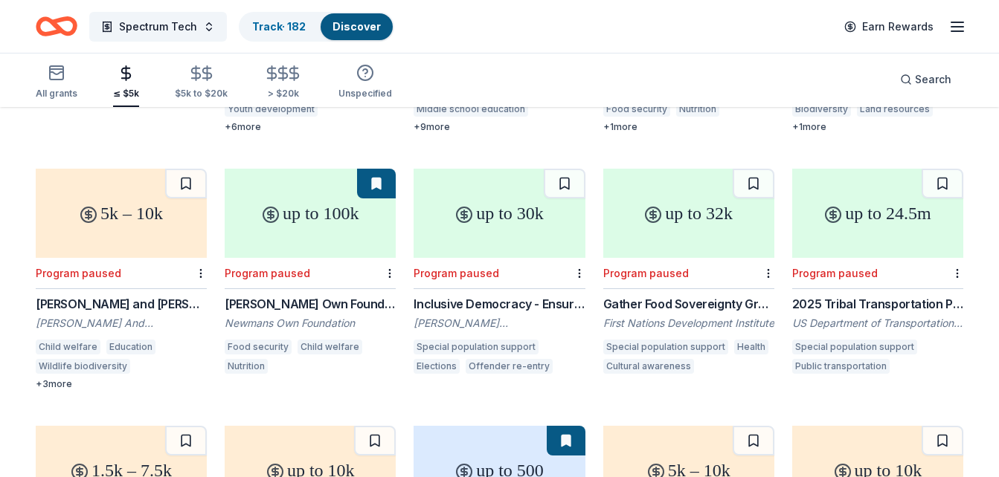
scroll to position [12200, 0]
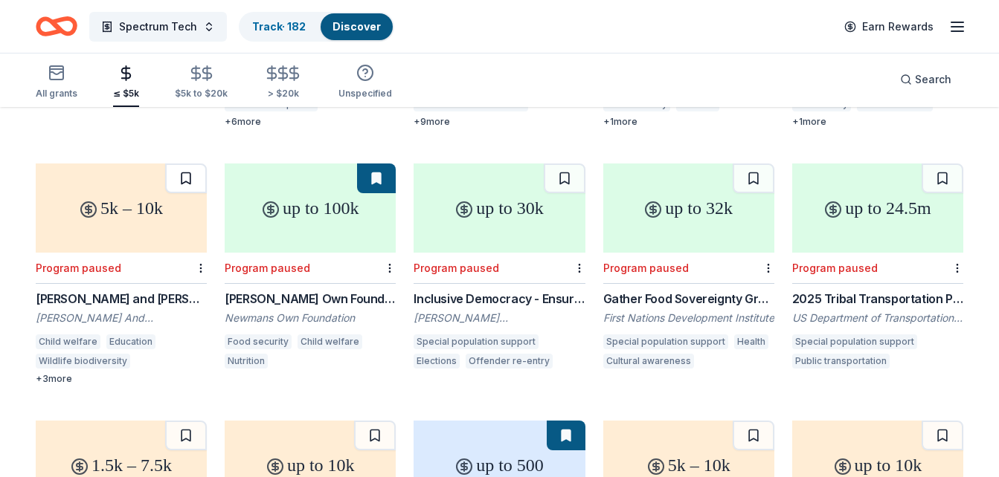
click at [180, 164] on button at bounding box center [186, 179] width 42 height 30
click at [378, 169] on button at bounding box center [376, 179] width 39 height 30
click at [564, 167] on button at bounding box center [565, 179] width 42 height 30
click at [744, 167] on button at bounding box center [753, 179] width 42 height 30
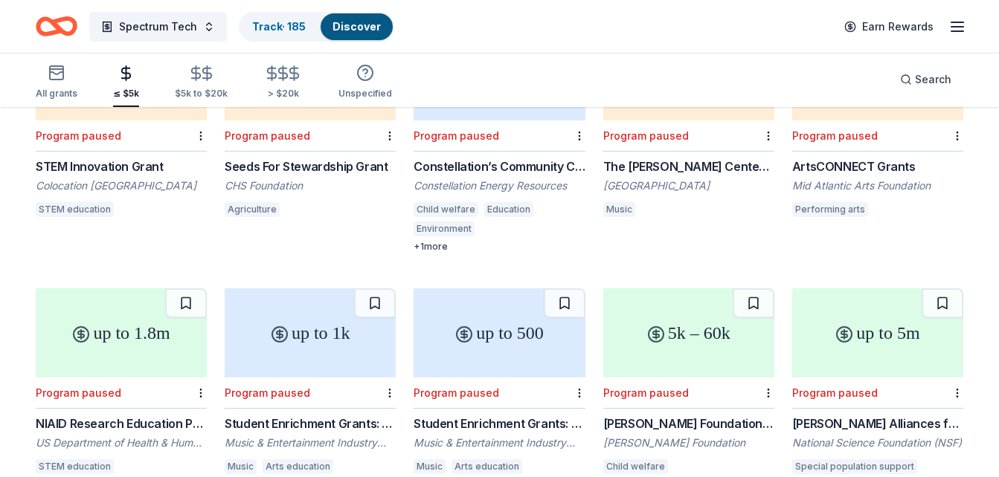
scroll to position [12618, 0]
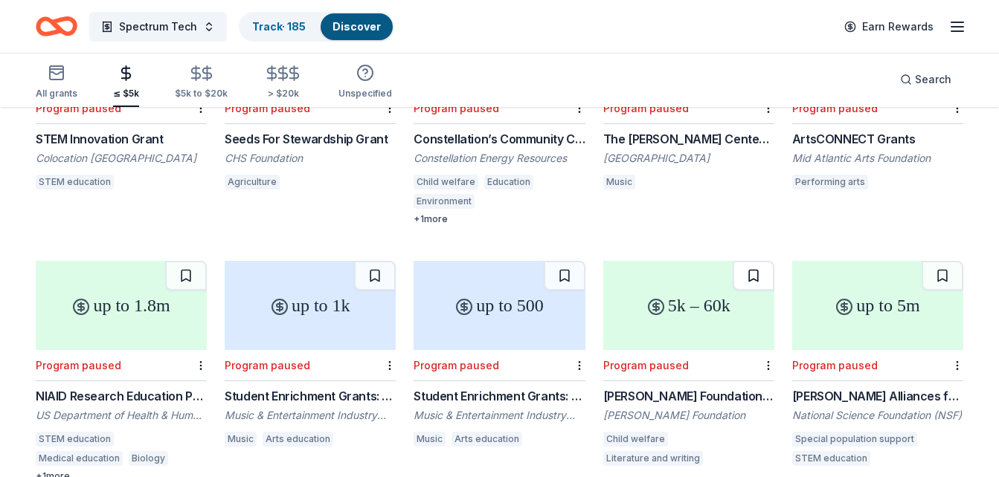
click at [751, 268] on button at bounding box center [753, 276] width 42 height 30
click at [956, 261] on button at bounding box center [942, 276] width 42 height 30
click at [561, 261] on button at bounding box center [565, 276] width 42 height 30
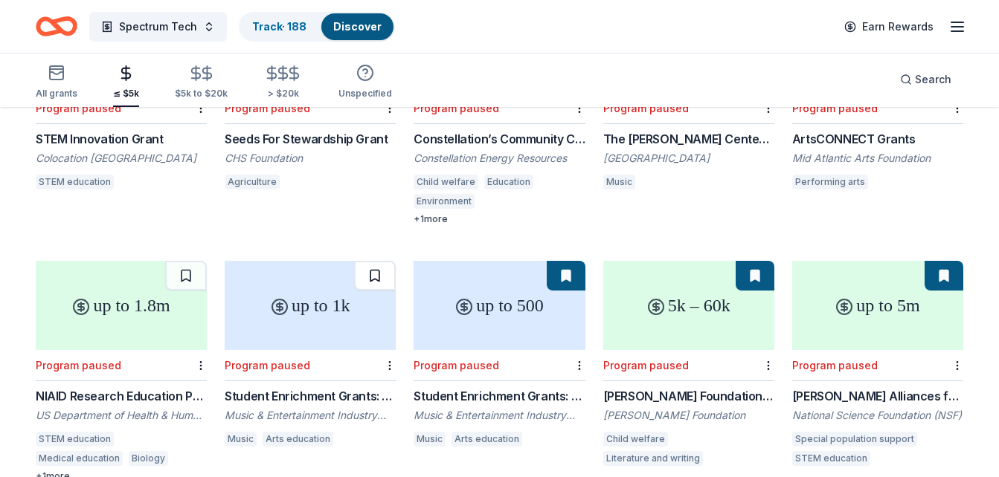
click at [386, 264] on button at bounding box center [375, 276] width 42 height 30
click at [188, 264] on button at bounding box center [186, 276] width 42 height 30
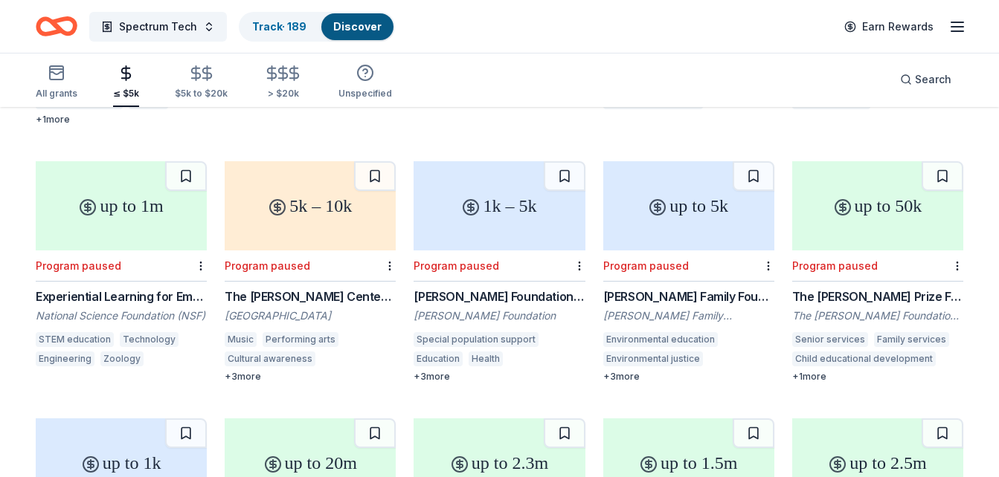
scroll to position [13004, 0]
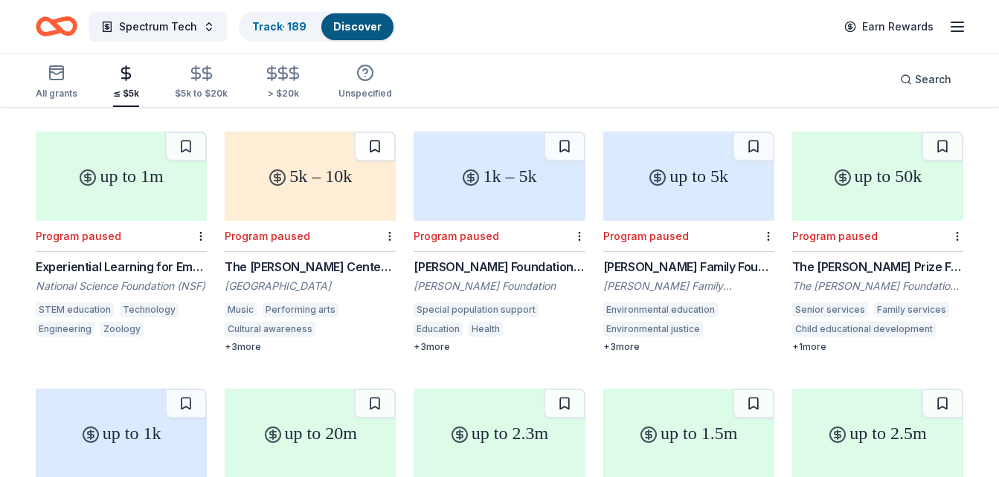
click at [386, 132] on button at bounding box center [375, 147] width 42 height 30
click at [183, 138] on button at bounding box center [186, 147] width 42 height 30
click at [564, 141] on button at bounding box center [565, 147] width 42 height 30
click at [766, 141] on button at bounding box center [753, 147] width 42 height 30
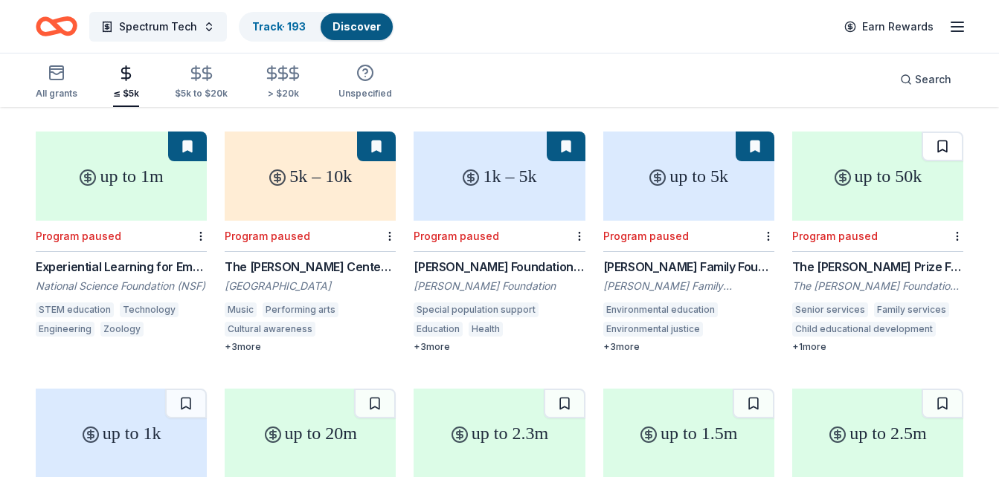
click at [945, 134] on button at bounding box center [942, 147] width 42 height 30
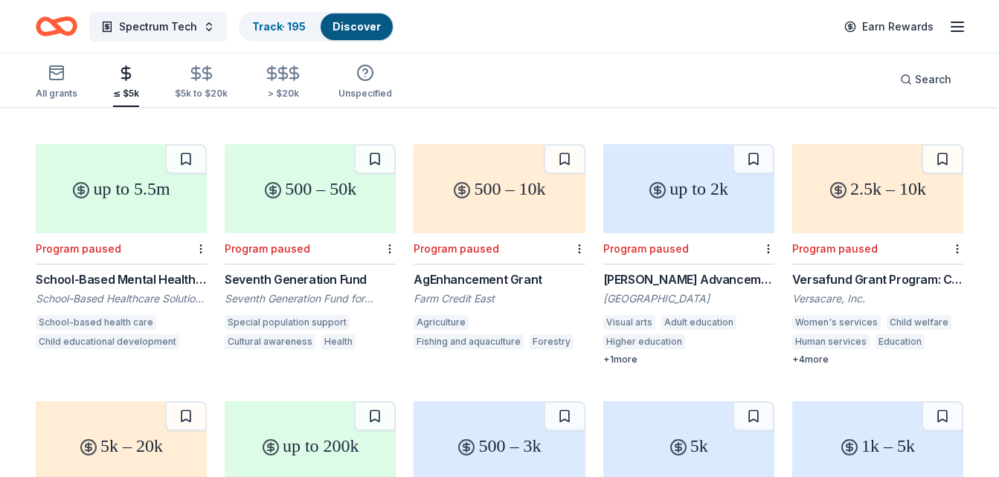
scroll to position [13536, 0]
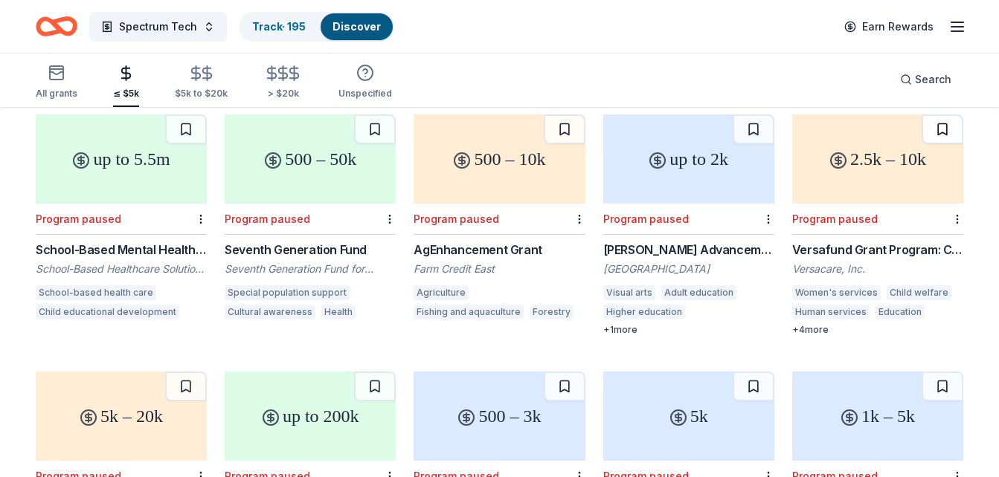
click at [942, 115] on button at bounding box center [942, 130] width 42 height 30
click at [757, 115] on button at bounding box center [753, 130] width 42 height 30
click at [573, 120] on button at bounding box center [565, 130] width 42 height 30
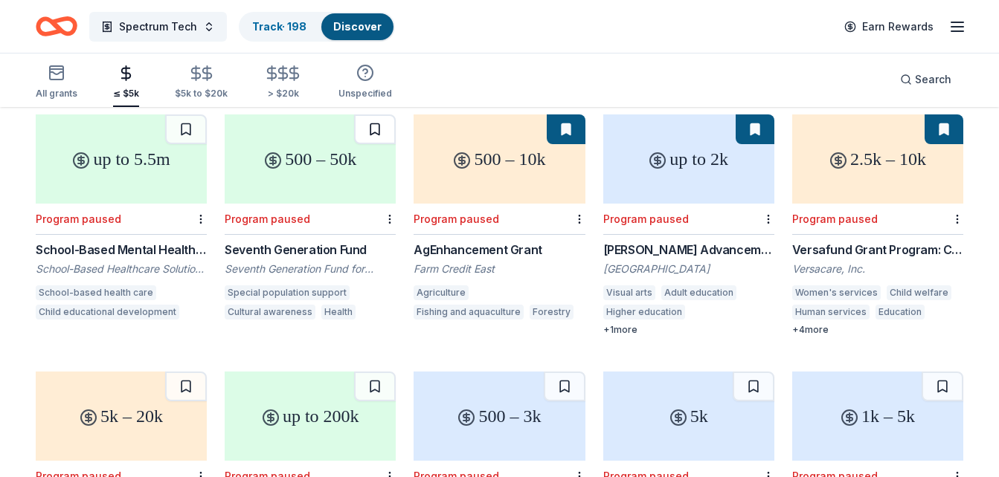
click at [373, 115] on button at bounding box center [375, 130] width 42 height 30
click at [190, 115] on button at bounding box center [186, 130] width 42 height 30
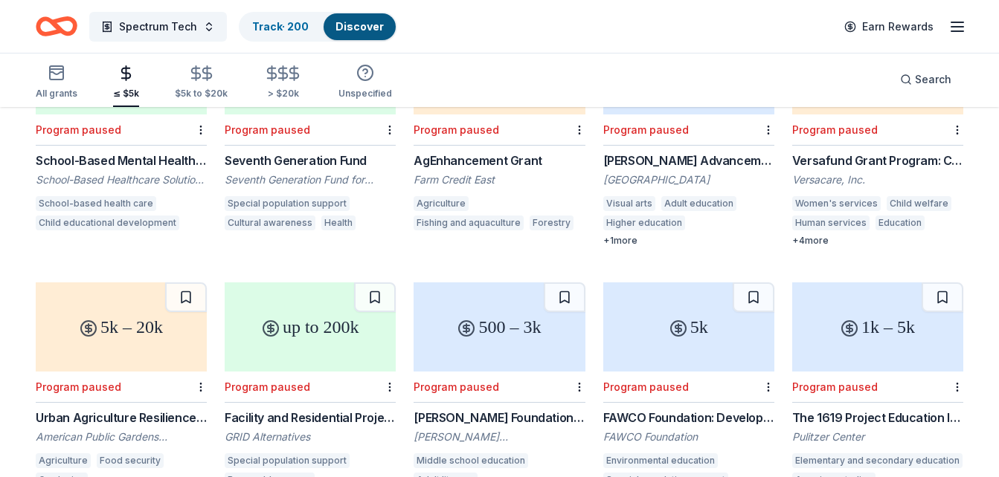
scroll to position [13655, 0]
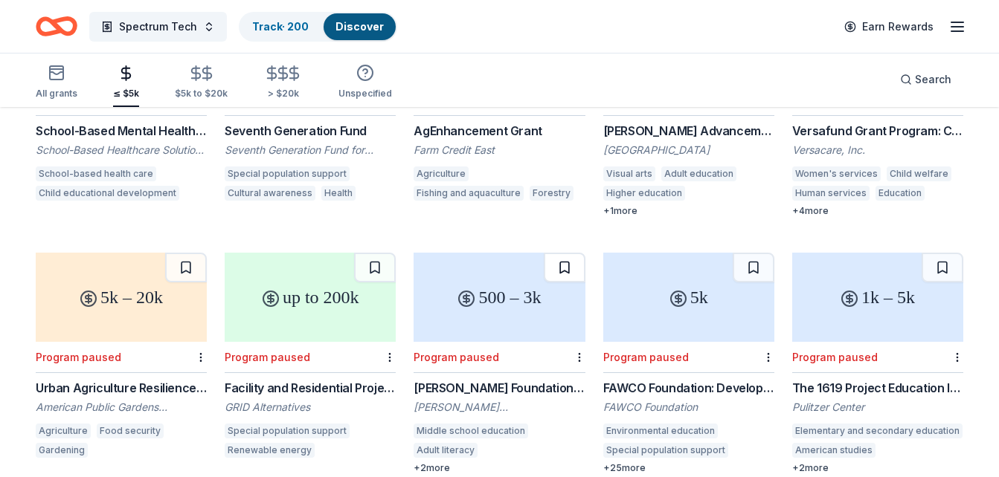
click at [558, 260] on button at bounding box center [565, 268] width 42 height 30
click at [367, 256] on button at bounding box center [375, 268] width 42 height 30
click at [184, 257] on button at bounding box center [186, 268] width 42 height 30
click at [756, 259] on button at bounding box center [753, 268] width 42 height 30
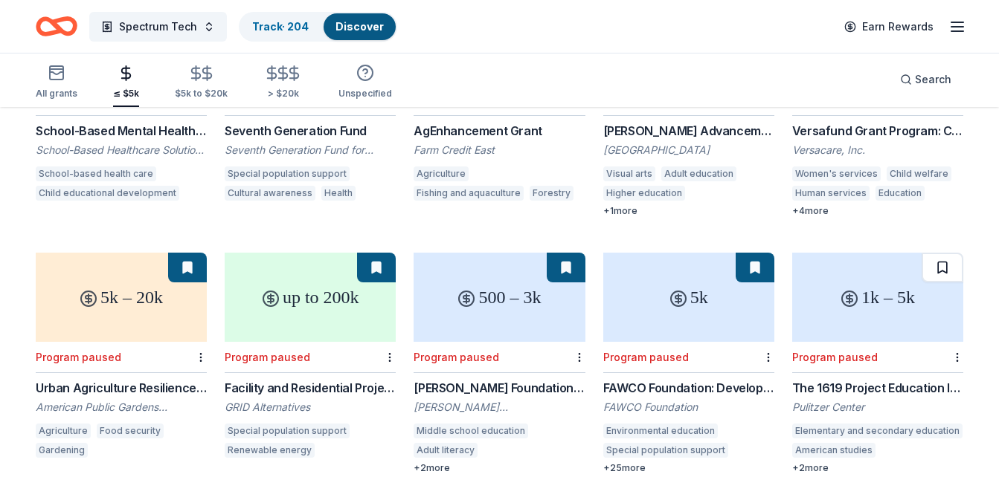
click at [935, 262] on button at bounding box center [942, 268] width 42 height 30
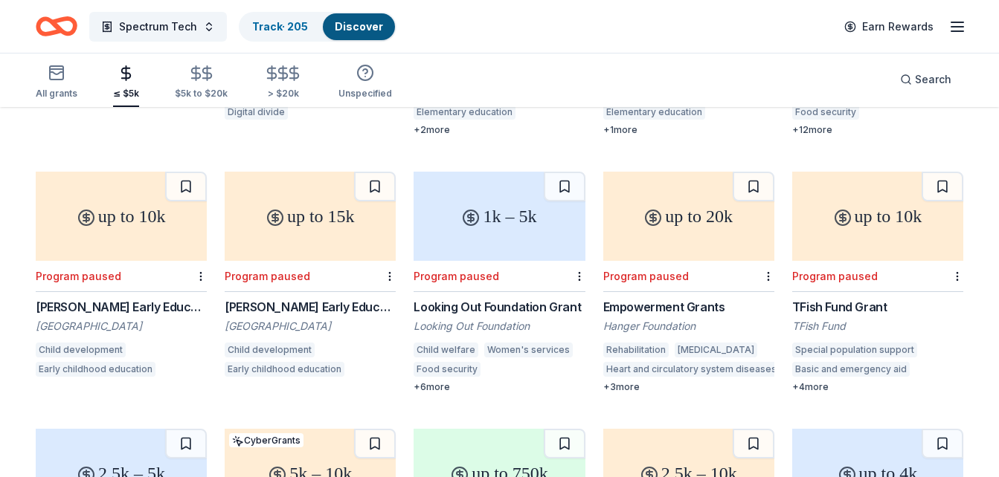
scroll to position [14268, 0]
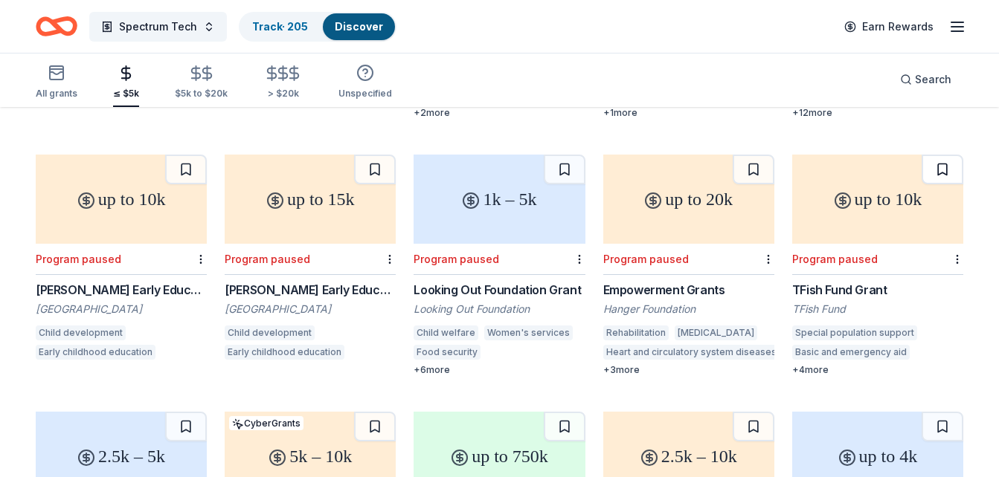
click at [944, 162] on button at bounding box center [942, 170] width 42 height 30
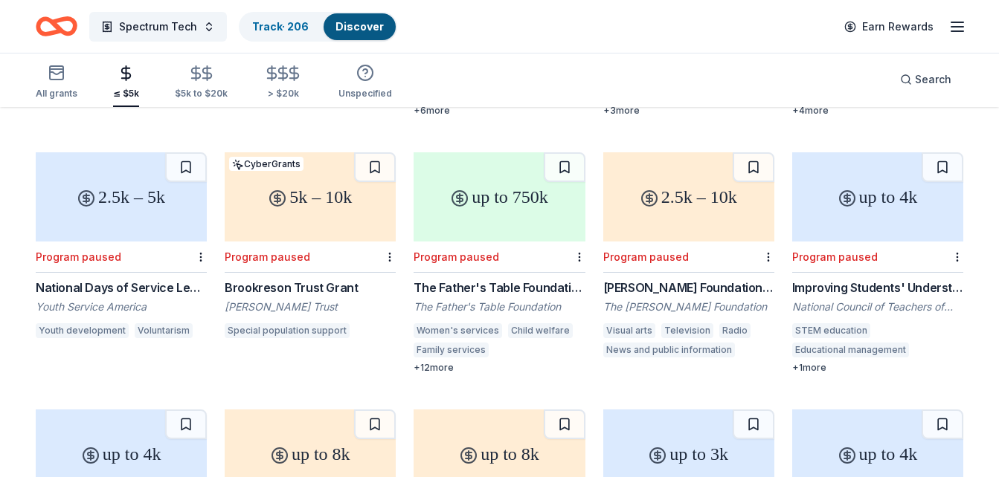
scroll to position [14535, 0]
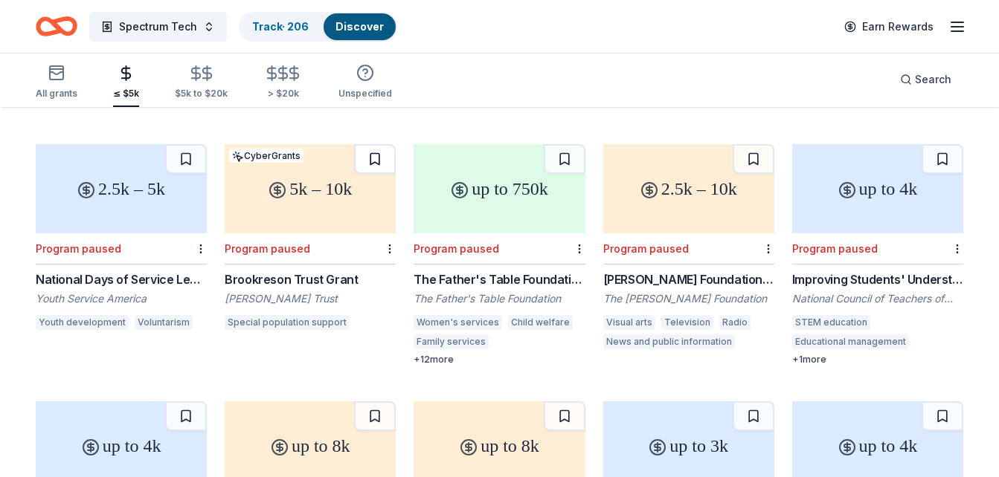
click at [371, 148] on button at bounding box center [375, 159] width 42 height 30
click at [560, 144] on button at bounding box center [565, 159] width 42 height 30
click at [753, 144] on button at bounding box center [753, 159] width 42 height 30
click at [947, 146] on button at bounding box center [942, 159] width 42 height 30
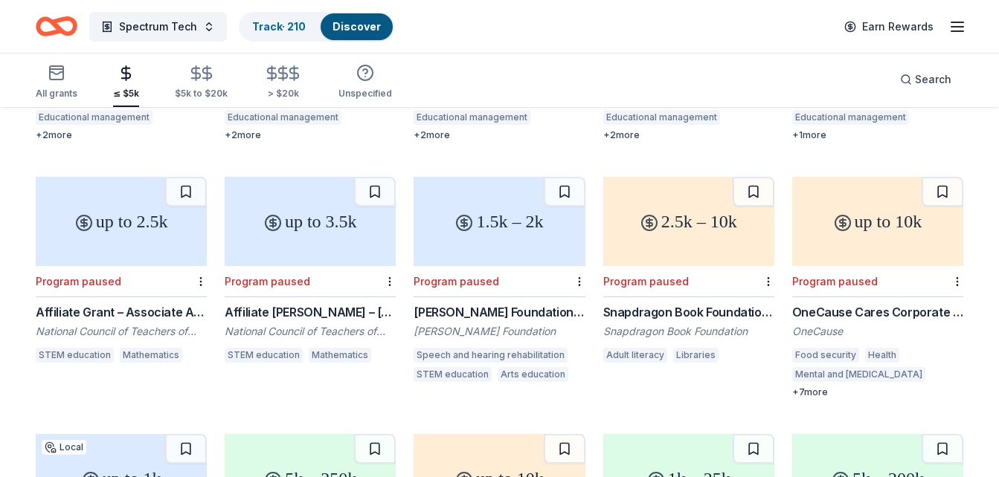
scroll to position [15020, 0]
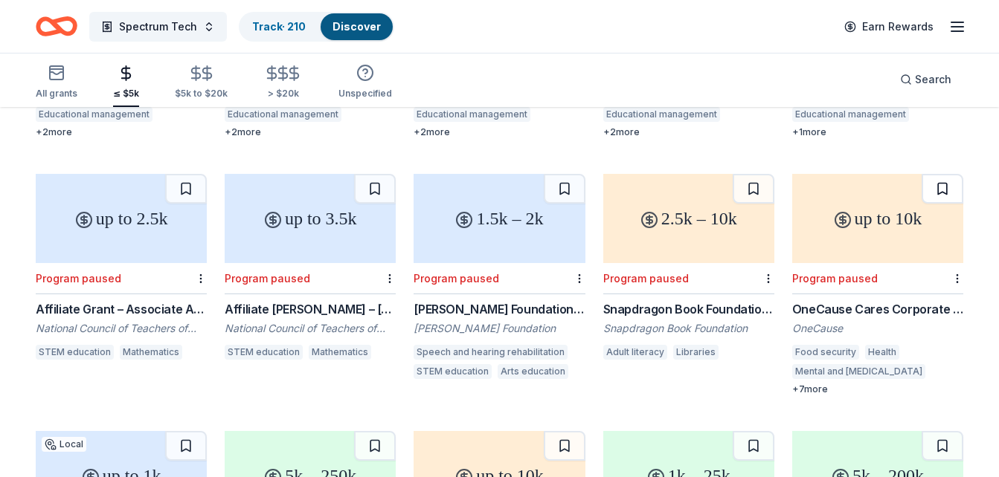
click at [939, 175] on button at bounding box center [942, 189] width 42 height 30
click at [747, 174] on button at bounding box center [753, 189] width 42 height 30
click at [567, 174] on button at bounding box center [565, 189] width 42 height 30
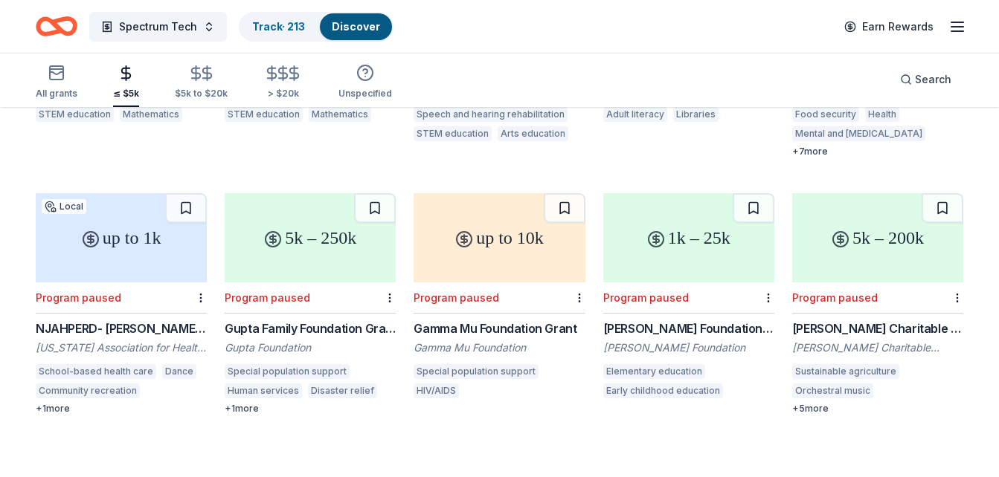
scroll to position [15288, 0]
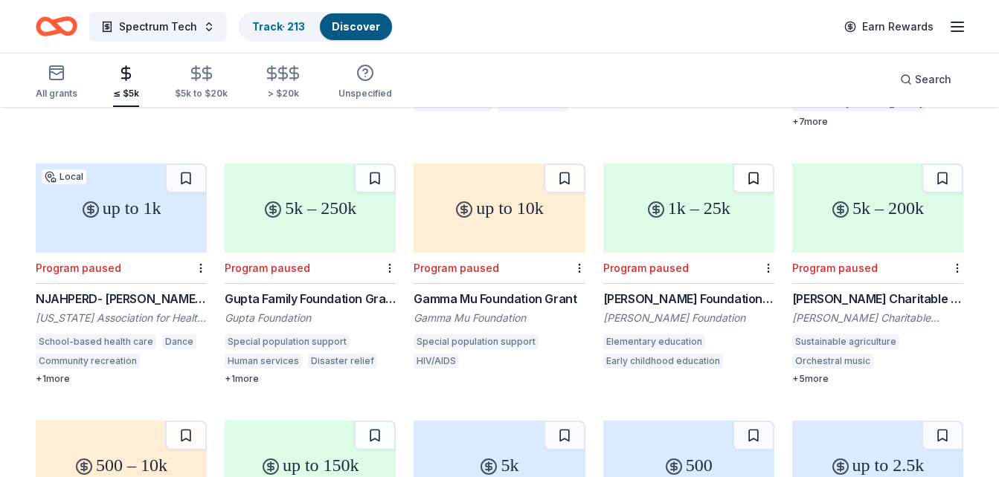
click at [750, 164] on button at bounding box center [753, 179] width 42 height 30
click at [940, 169] on button at bounding box center [942, 179] width 42 height 30
click at [373, 164] on button at bounding box center [375, 179] width 42 height 30
click at [189, 164] on button at bounding box center [186, 179] width 42 height 30
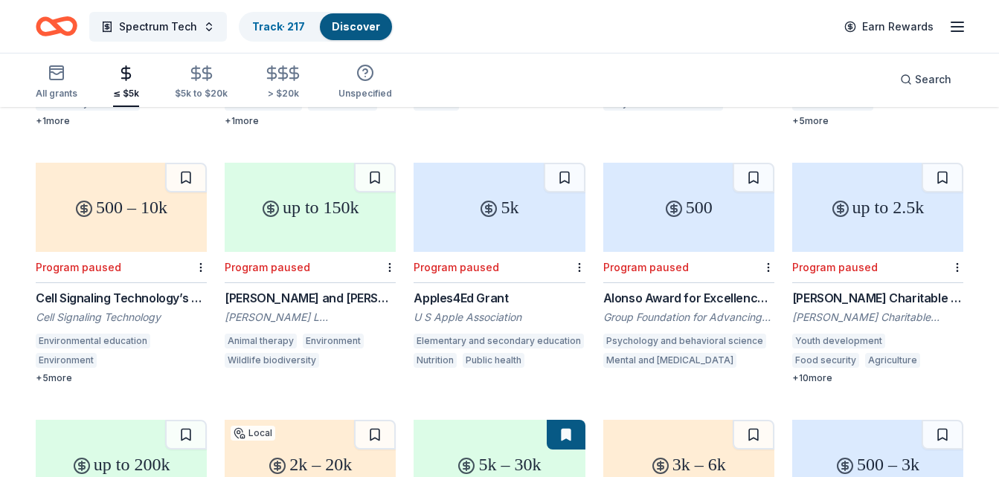
scroll to position [15555, 0]
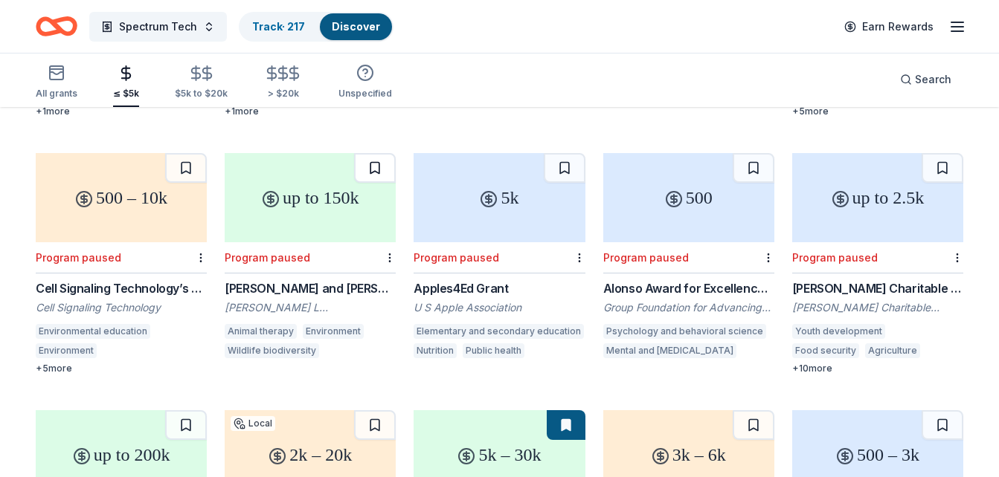
click at [381, 153] on button at bounding box center [375, 168] width 42 height 30
click at [566, 153] on button at bounding box center [565, 168] width 42 height 30
click at [940, 154] on button at bounding box center [942, 168] width 42 height 30
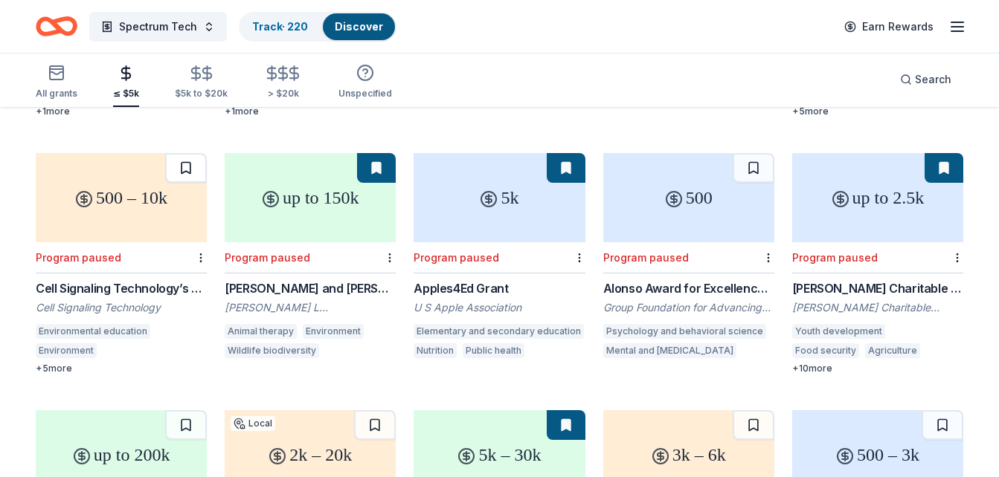
click at [188, 158] on button at bounding box center [186, 168] width 42 height 30
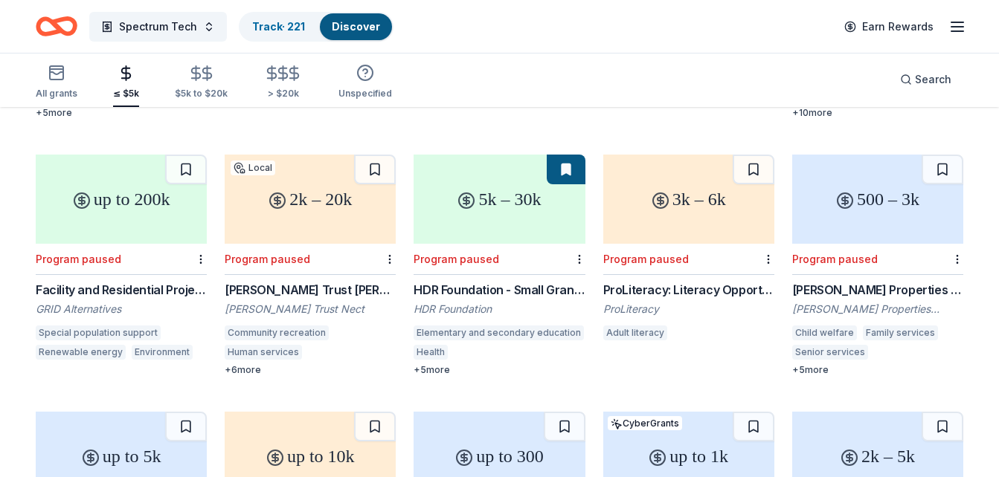
scroll to position [15841, 0]
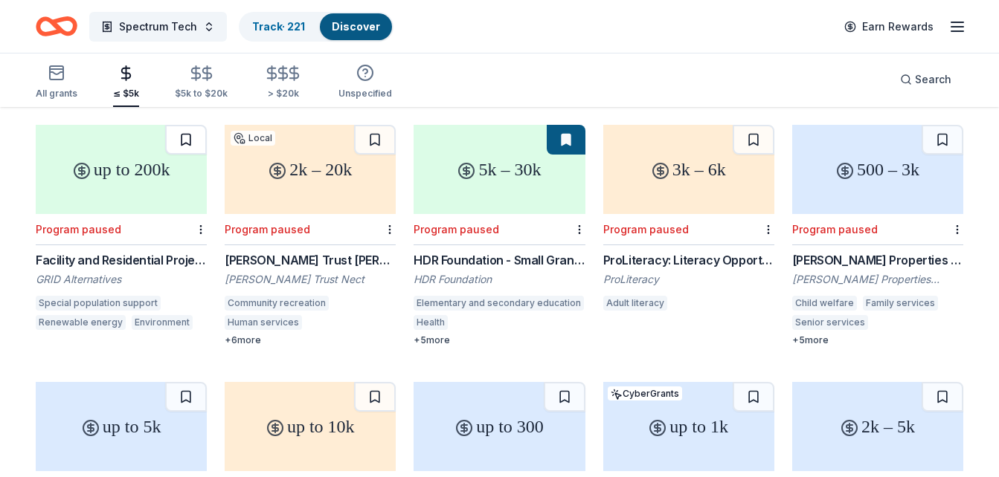
click at [186, 125] on button at bounding box center [186, 140] width 42 height 30
click at [947, 125] on button at bounding box center [942, 140] width 42 height 30
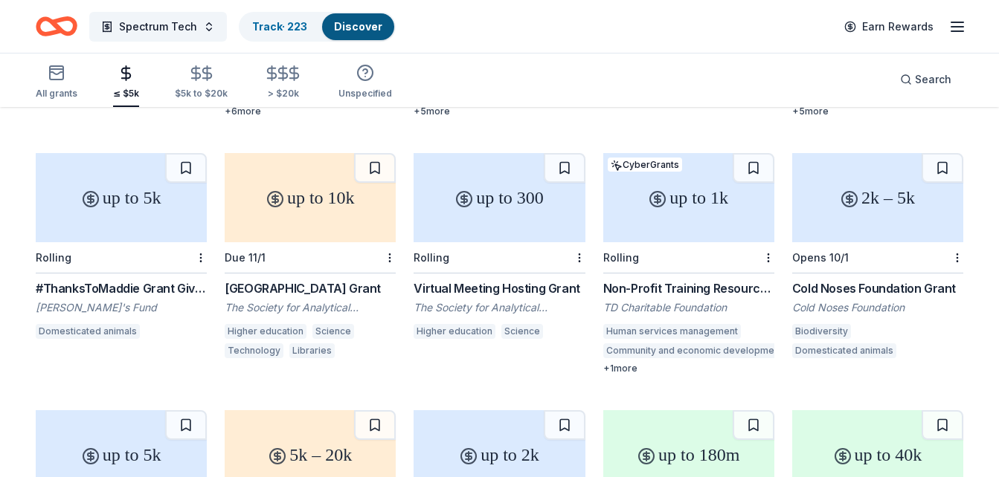
scroll to position [16079, 0]
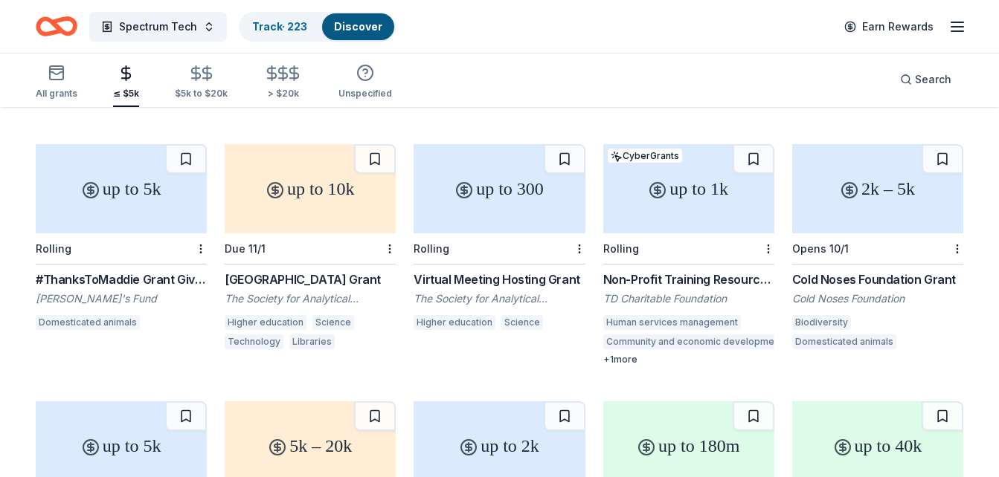
click at [711, 178] on div "up to 1k" at bounding box center [688, 188] width 171 height 89
click at [751, 148] on button at bounding box center [753, 159] width 42 height 30
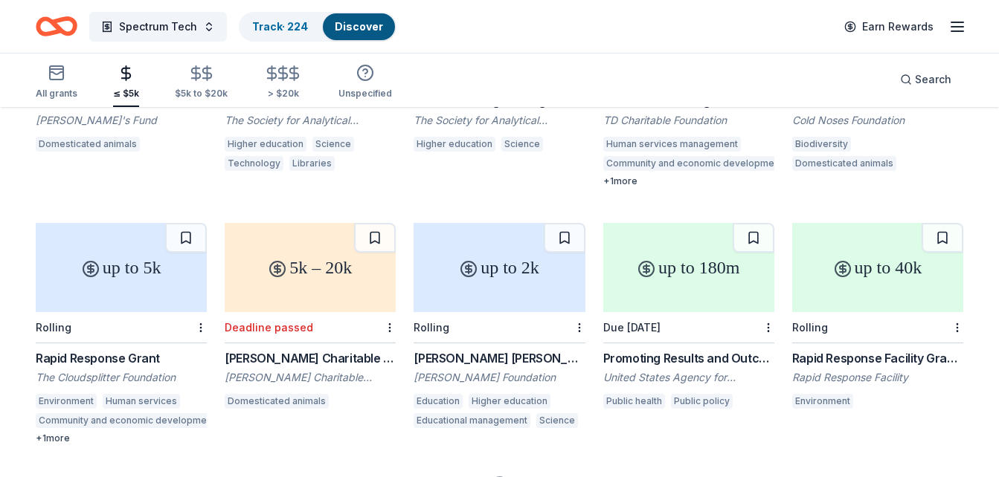
scroll to position [16287, 0]
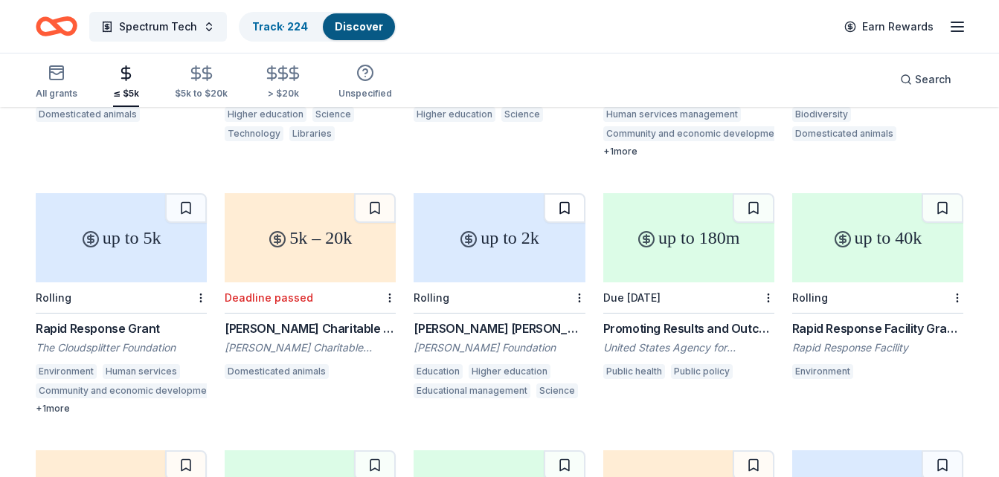
click at [563, 193] on button at bounding box center [565, 208] width 42 height 30
click at [521, 253] on div "up to 2k" at bounding box center [498, 237] width 171 height 89
click at [943, 194] on button at bounding box center [942, 208] width 42 height 30
click at [759, 193] on button at bounding box center [753, 208] width 42 height 30
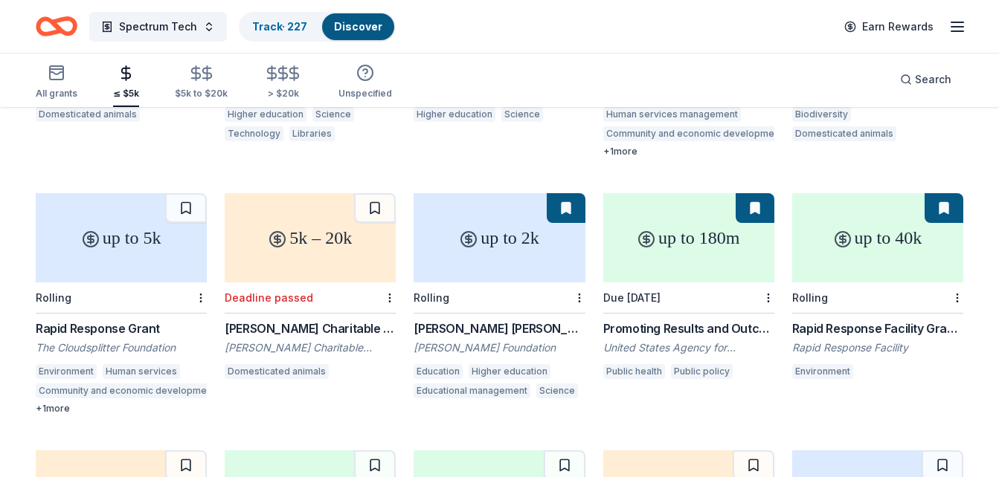
click at [570, 193] on button at bounding box center [566, 208] width 39 height 30
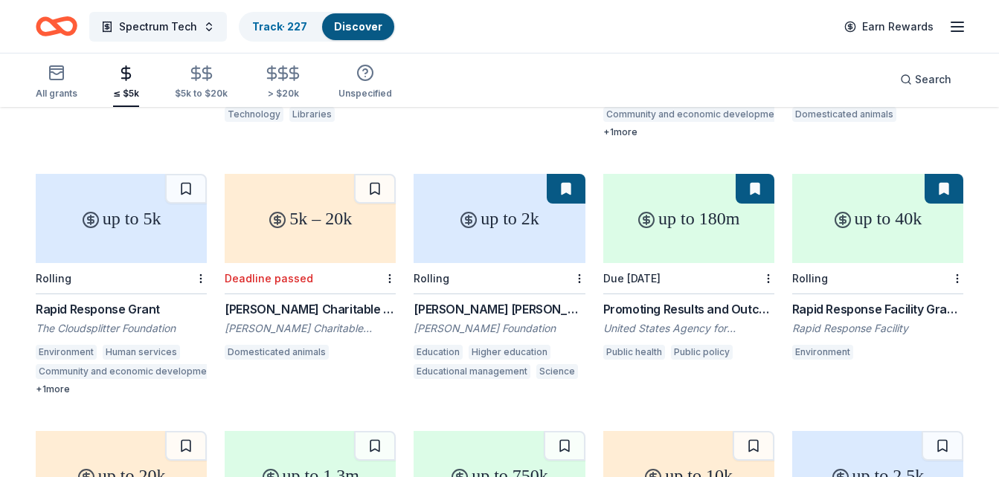
scroll to position [16317, 0]
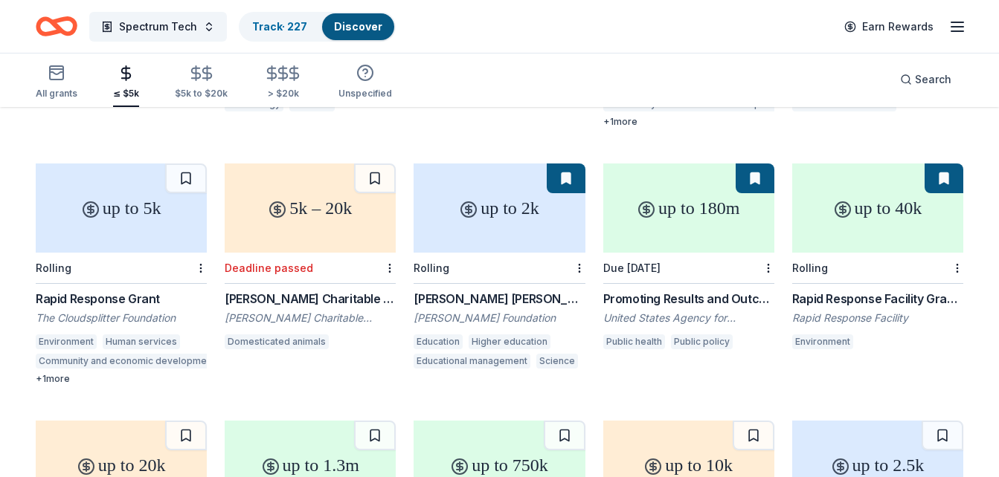
click at [572, 164] on button at bounding box center [566, 179] width 39 height 30
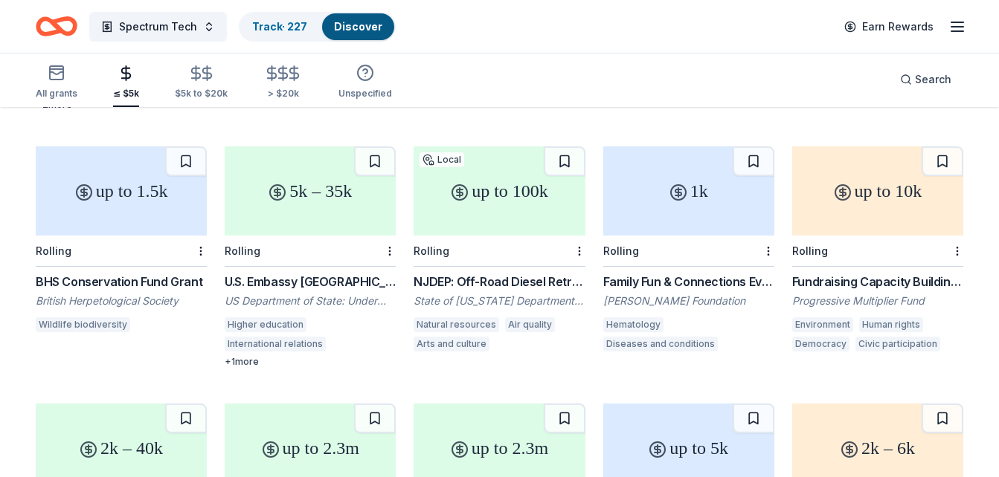
scroll to position [16840, 0]
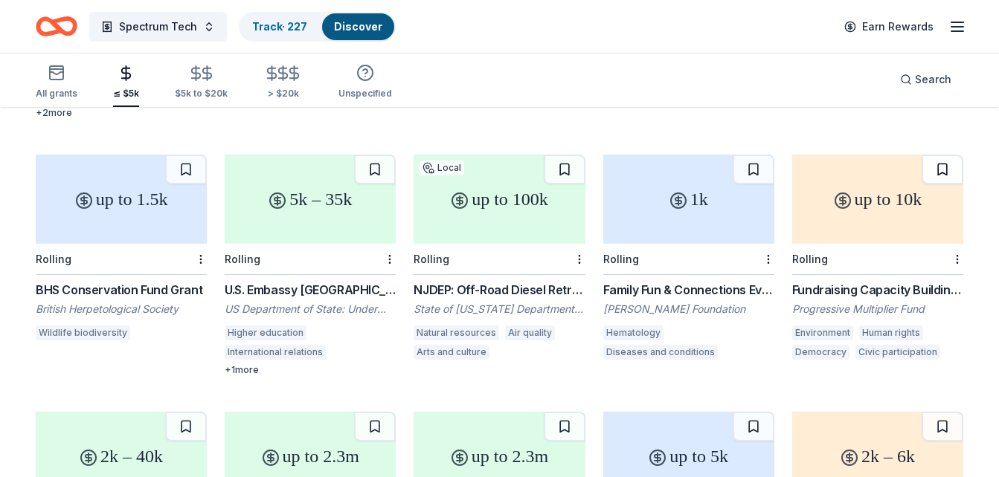
click at [939, 161] on button at bounding box center [942, 170] width 42 height 30
click at [873, 225] on div "up to 10k" at bounding box center [877, 199] width 171 height 89
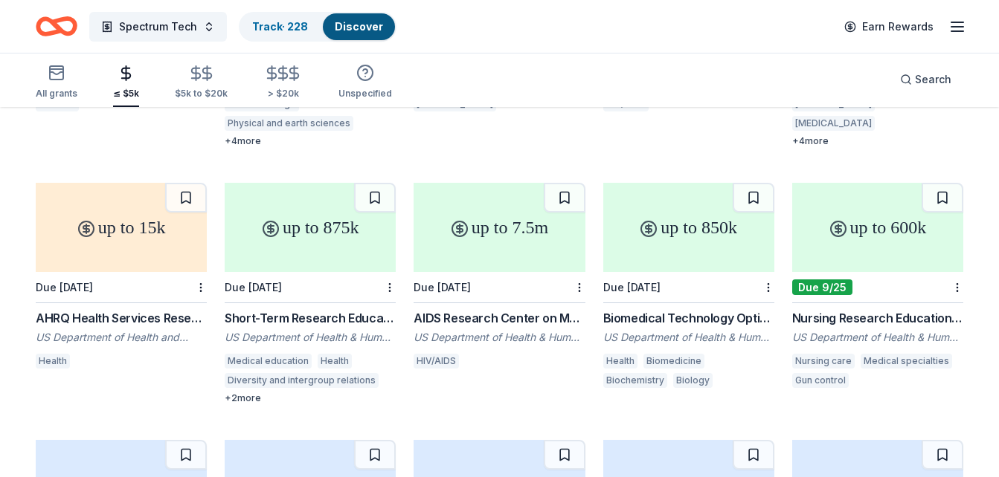
scroll to position [17614, 0]
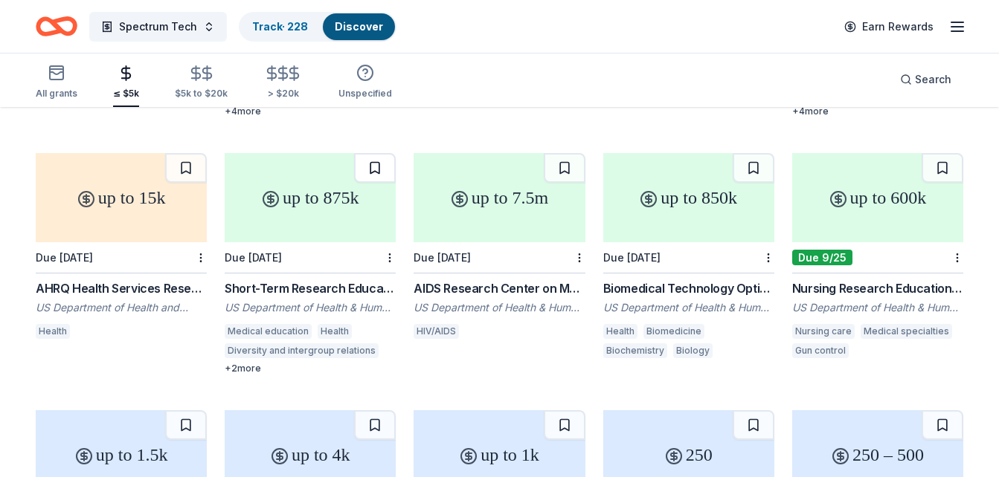
click at [375, 155] on button at bounding box center [375, 168] width 42 height 30
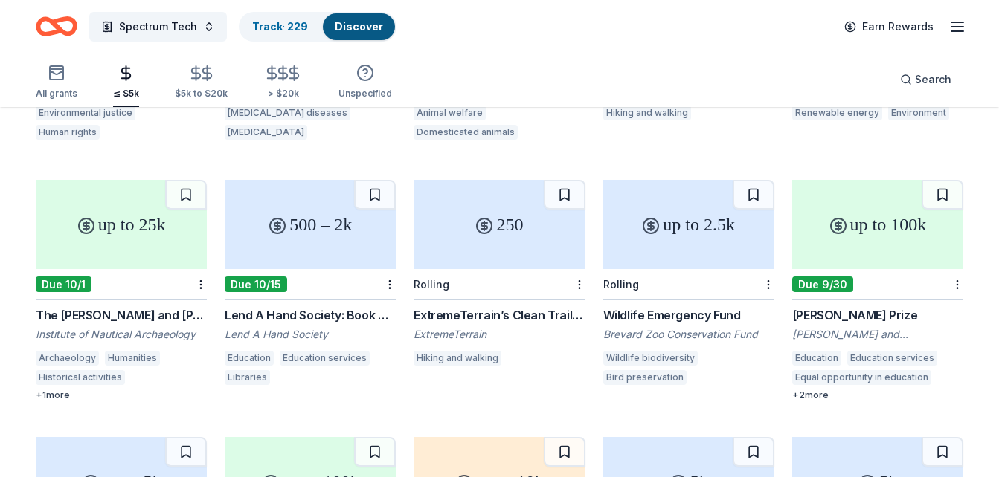
scroll to position [18119, 0]
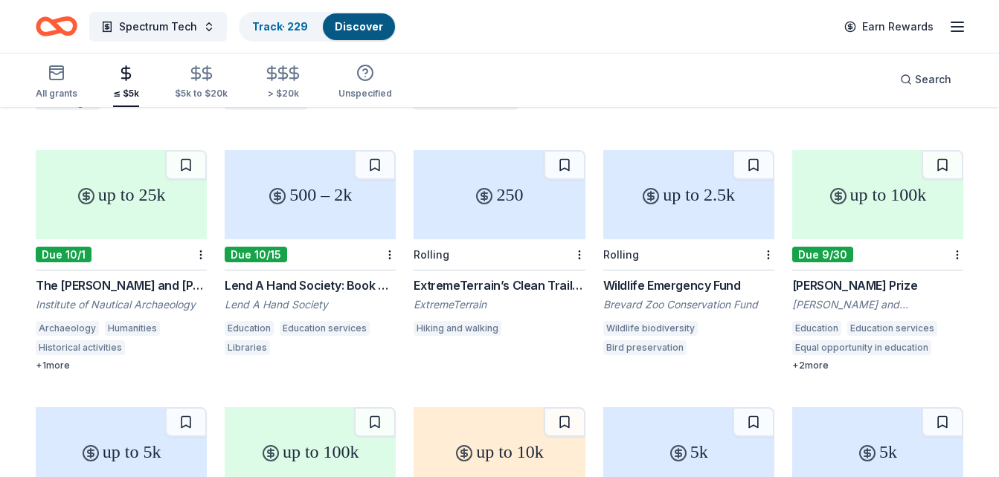
click at [338, 248] on div "Due 10/15" at bounding box center [310, 254] width 171 height 31
click at [941, 152] on button at bounding box center [942, 165] width 42 height 30
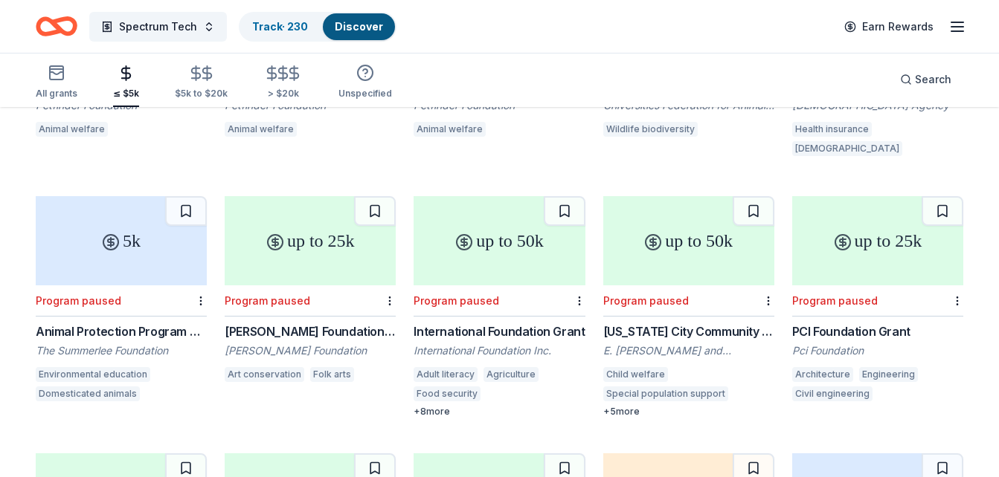
scroll to position [18863, 0]
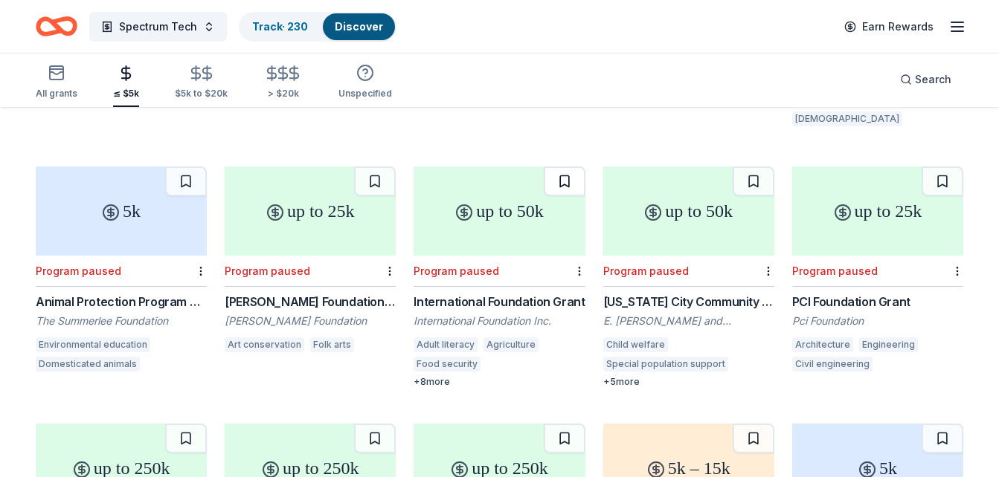
click at [567, 167] on button at bounding box center [565, 182] width 42 height 30
click at [751, 167] on button at bounding box center [753, 182] width 42 height 30
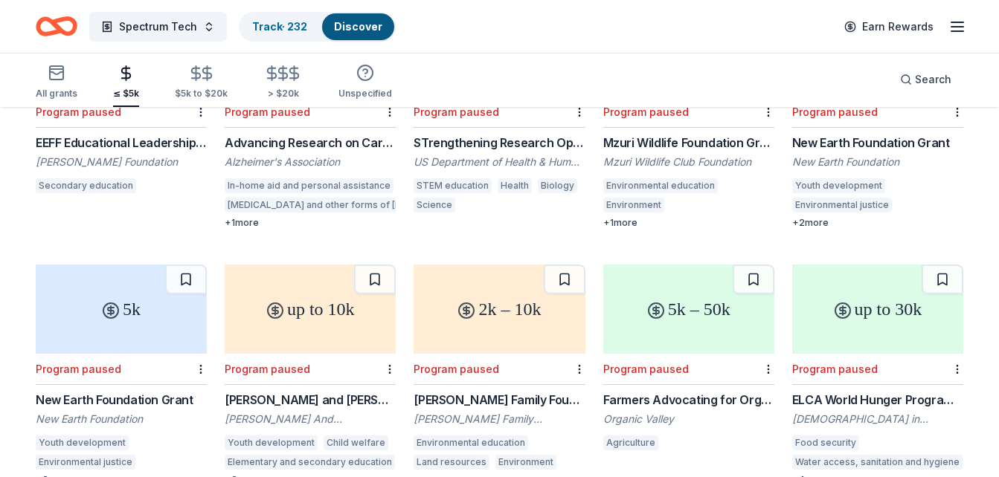
scroll to position [18862, 0]
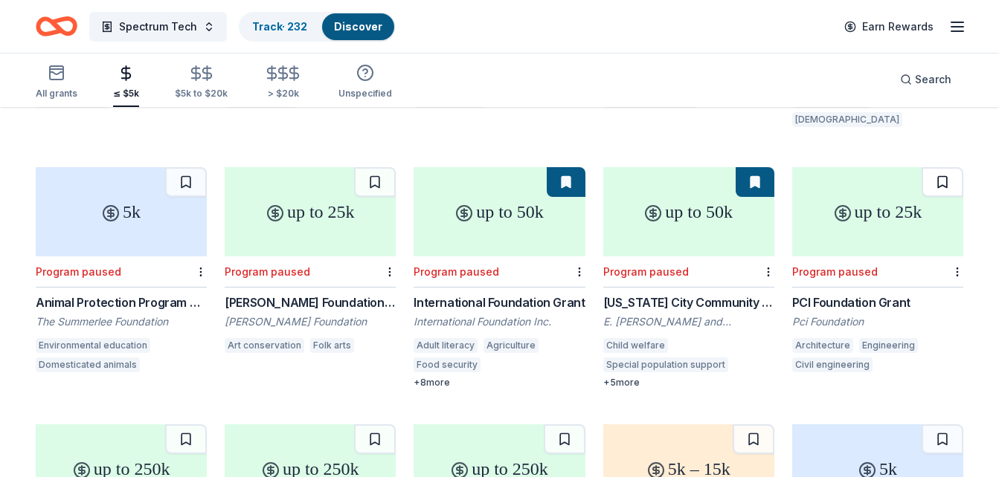
click at [944, 167] on button at bounding box center [942, 182] width 42 height 30
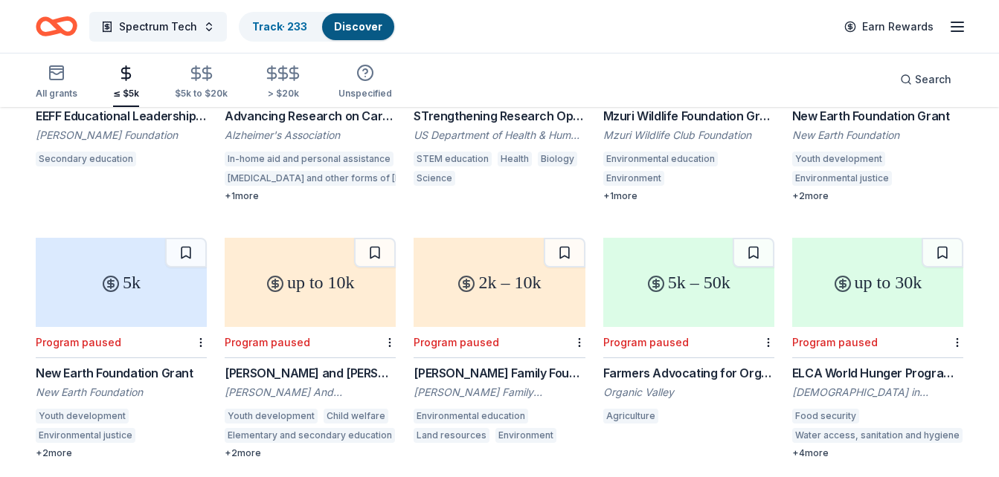
scroll to position [19309, 0]
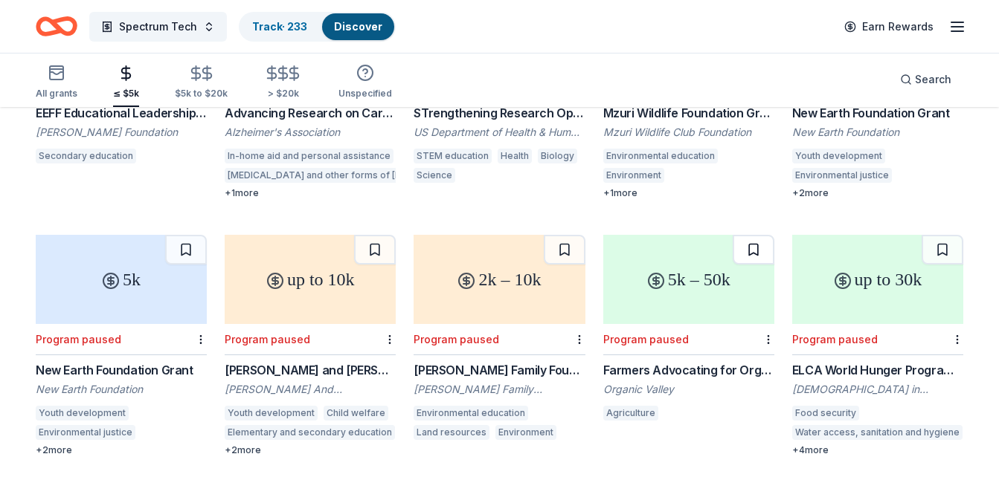
click at [745, 235] on button at bounding box center [753, 250] width 42 height 30
click at [567, 235] on button at bounding box center [565, 250] width 42 height 30
click at [383, 235] on button at bounding box center [375, 250] width 42 height 30
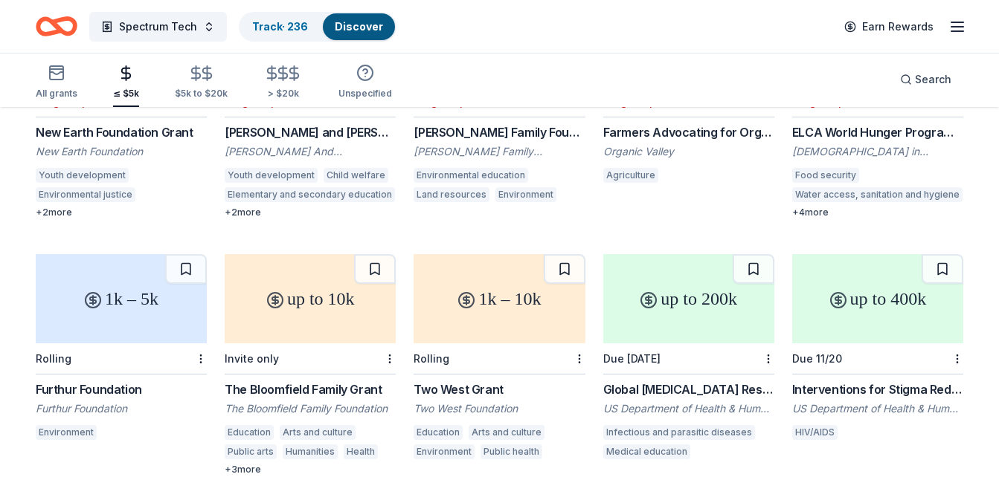
scroll to position [19586, 0]
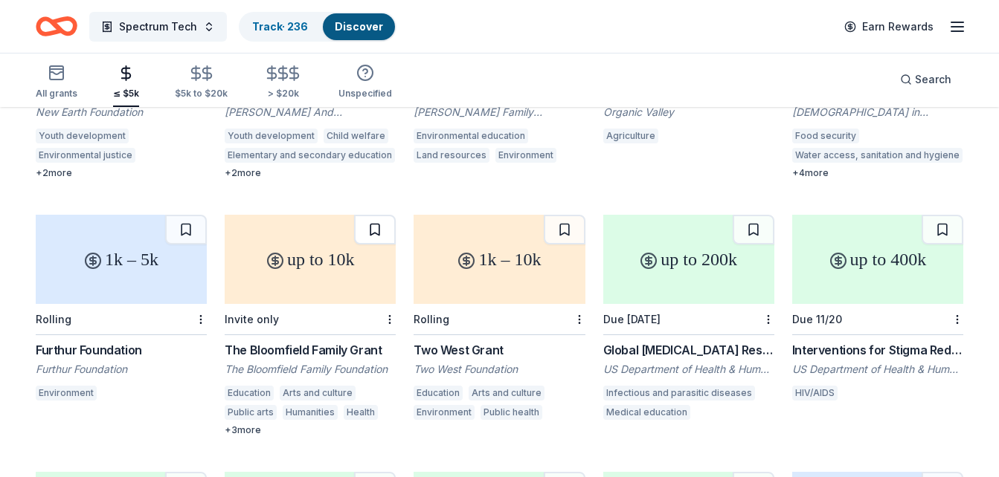
click at [368, 215] on button at bounding box center [375, 230] width 42 height 30
click at [564, 215] on button at bounding box center [565, 230] width 42 height 30
click at [509, 251] on div "1k – 10k" at bounding box center [498, 259] width 171 height 89
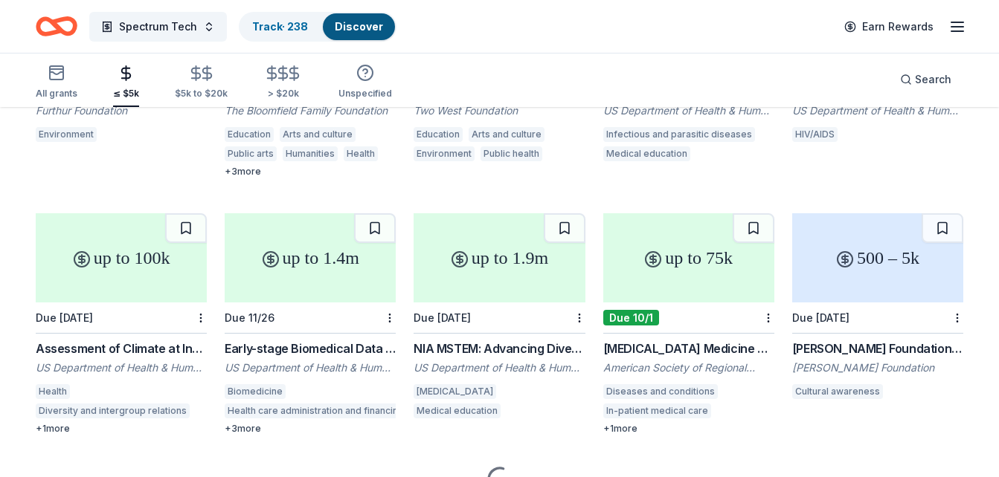
scroll to position [19854, 0]
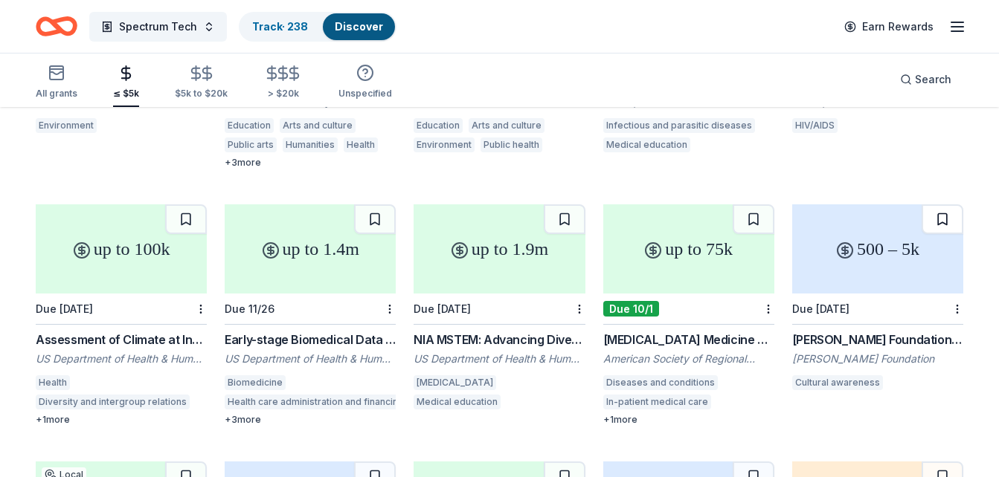
click at [943, 204] on button at bounding box center [942, 219] width 42 height 30
click at [912, 215] on div "500 – 5k" at bounding box center [877, 248] width 171 height 89
click at [181, 204] on button at bounding box center [186, 219] width 42 height 30
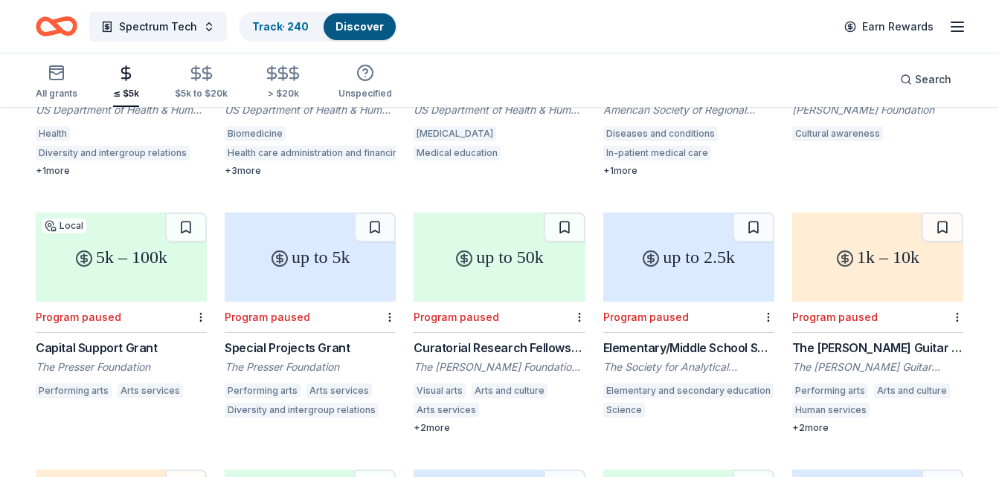
scroll to position [20122, 0]
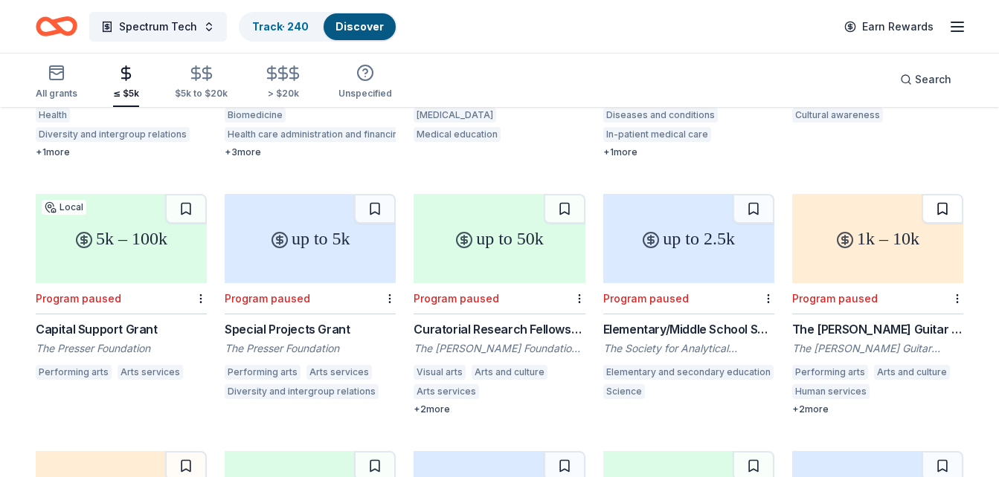
click at [945, 194] on button at bounding box center [942, 209] width 42 height 30
click at [749, 194] on button at bounding box center [753, 209] width 42 height 30
click at [569, 194] on button at bounding box center [565, 209] width 42 height 30
click at [374, 194] on button at bounding box center [375, 209] width 42 height 30
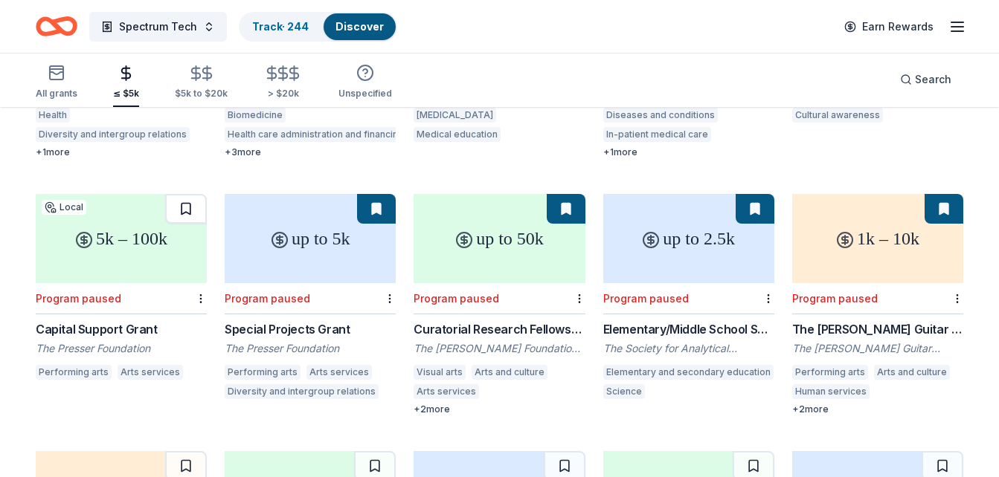
click at [187, 194] on button at bounding box center [186, 209] width 42 height 30
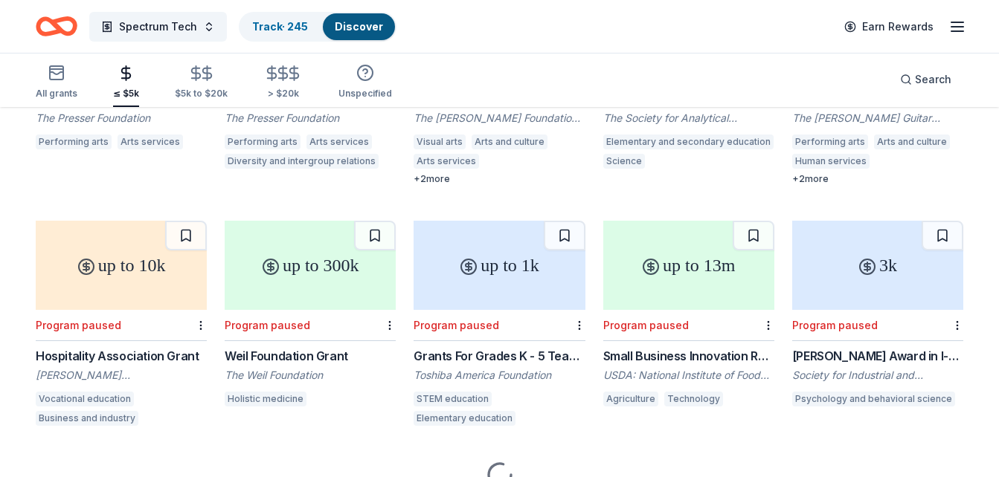
scroll to position [20360, 0]
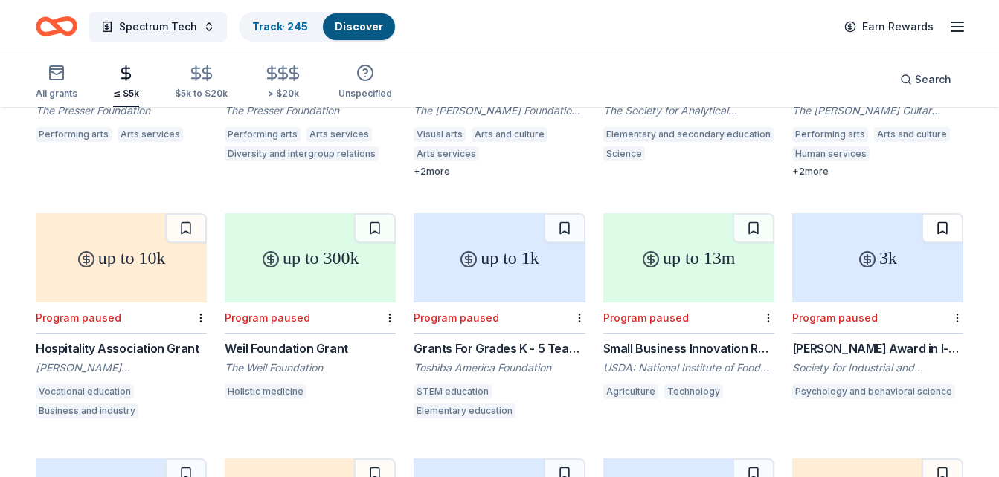
click at [948, 213] on button at bounding box center [942, 228] width 42 height 30
click at [757, 213] on button at bounding box center [753, 228] width 42 height 30
click at [368, 213] on button at bounding box center [375, 228] width 42 height 30
click at [189, 213] on button at bounding box center [186, 228] width 42 height 30
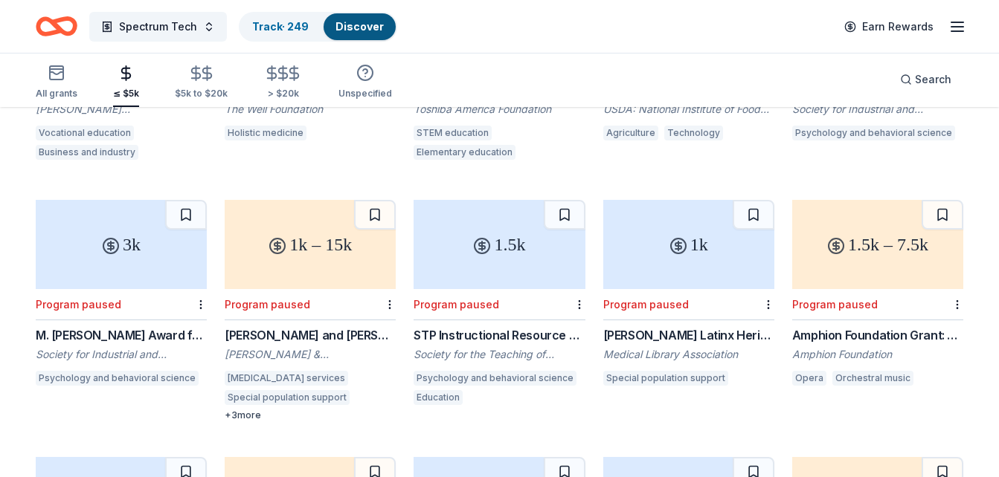
scroll to position [20627, 0]
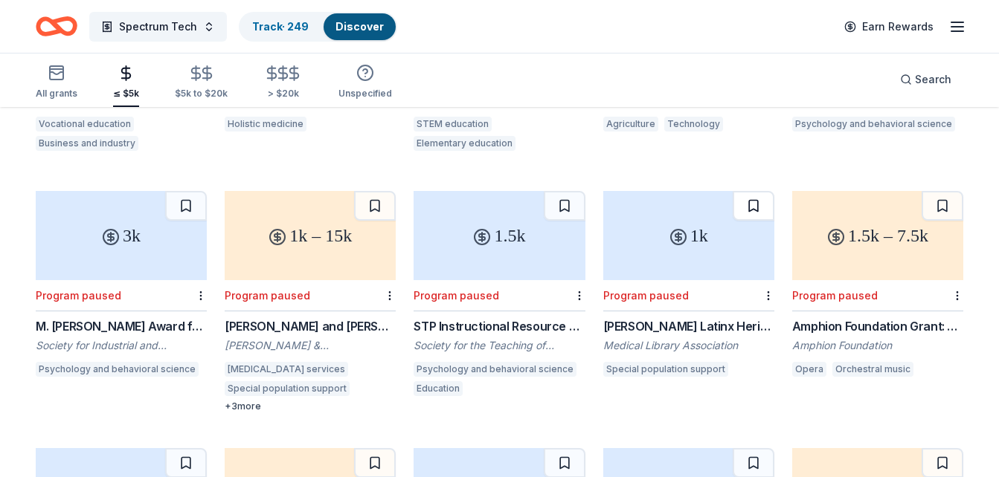
click at [746, 191] on button at bounding box center [753, 206] width 42 height 30
click at [561, 191] on button at bounding box center [565, 206] width 42 height 30
click at [373, 191] on button at bounding box center [375, 206] width 42 height 30
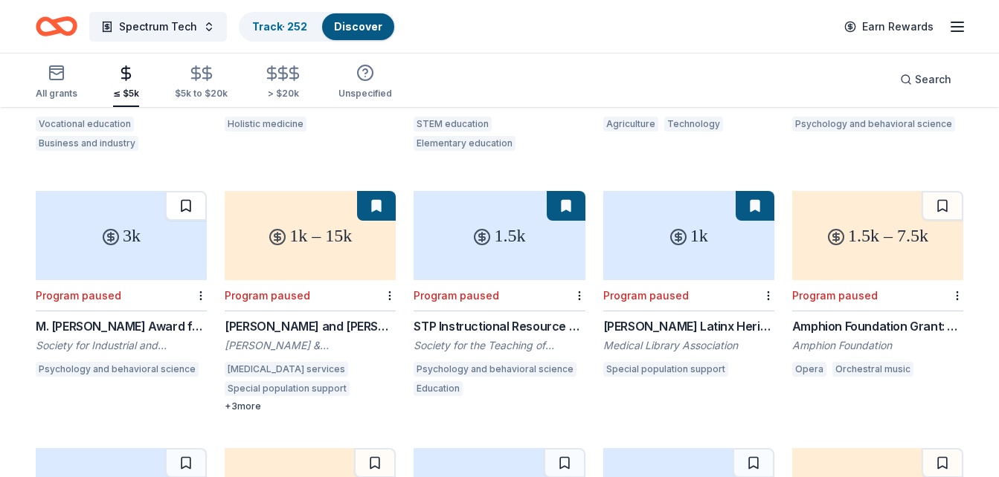
click at [180, 191] on button at bounding box center [186, 206] width 42 height 30
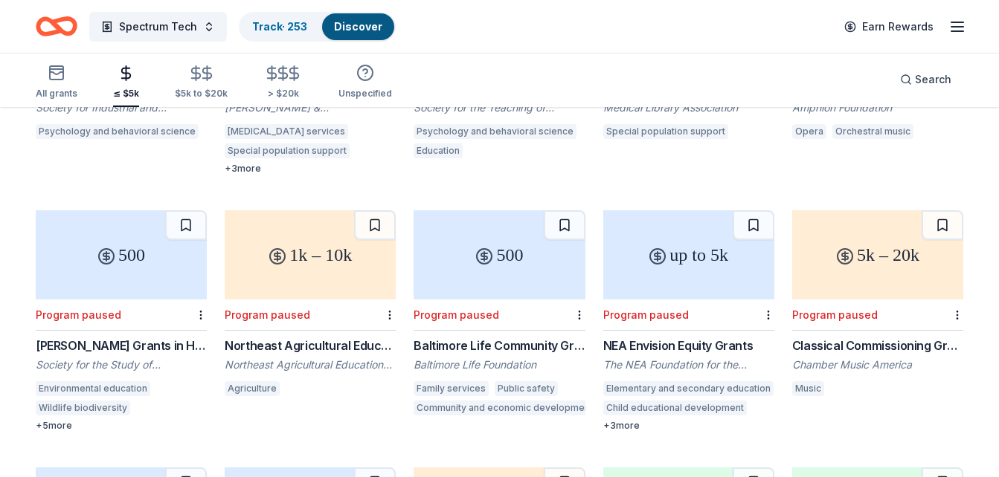
scroll to position [20895, 0]
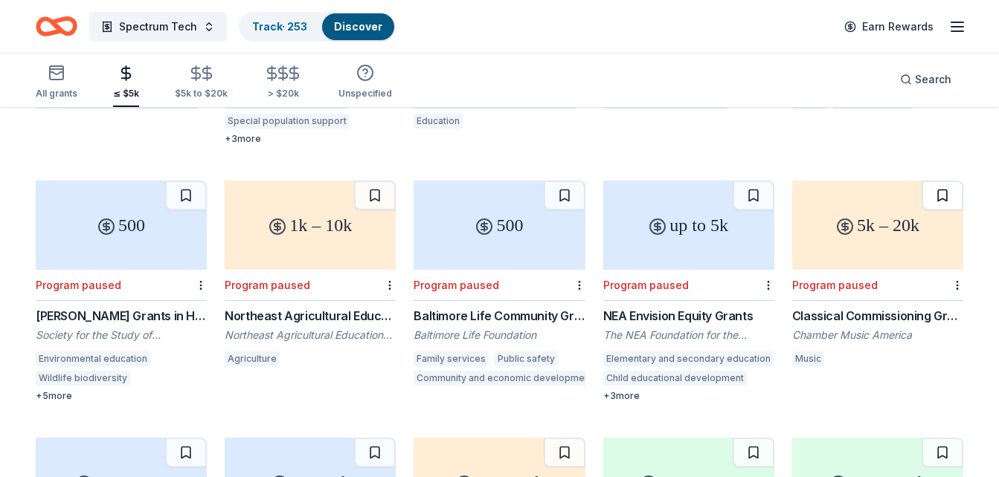
click at [939, 181] on button at bounding box center [942, 196] width 42 height 30
click at [762, 181] on button at bounding box center [753, 196] width 42 height 30
click at [576, 181] on button at bounding box center [565, 196] width 42 height 30
click at [385, 181] on button at bounding box center [375, 196] width 42 height 30
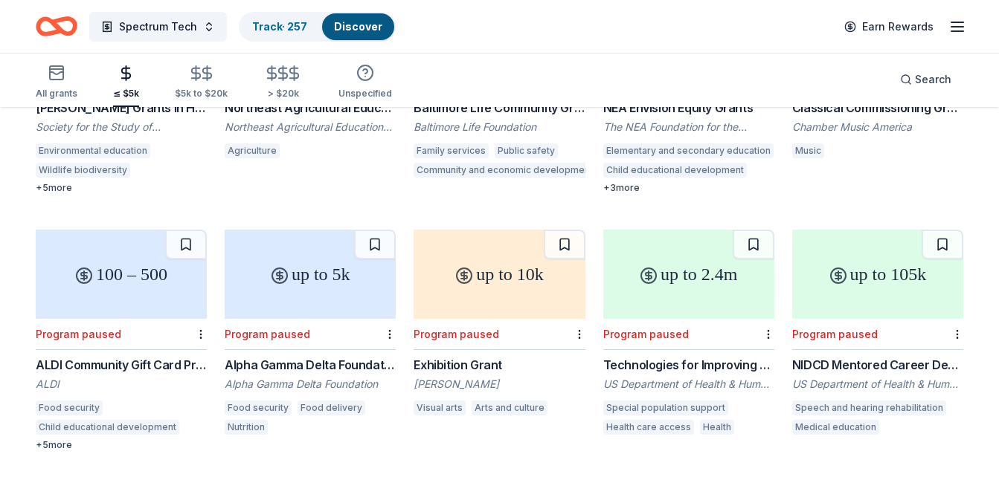
scroll to position [21133, 0]
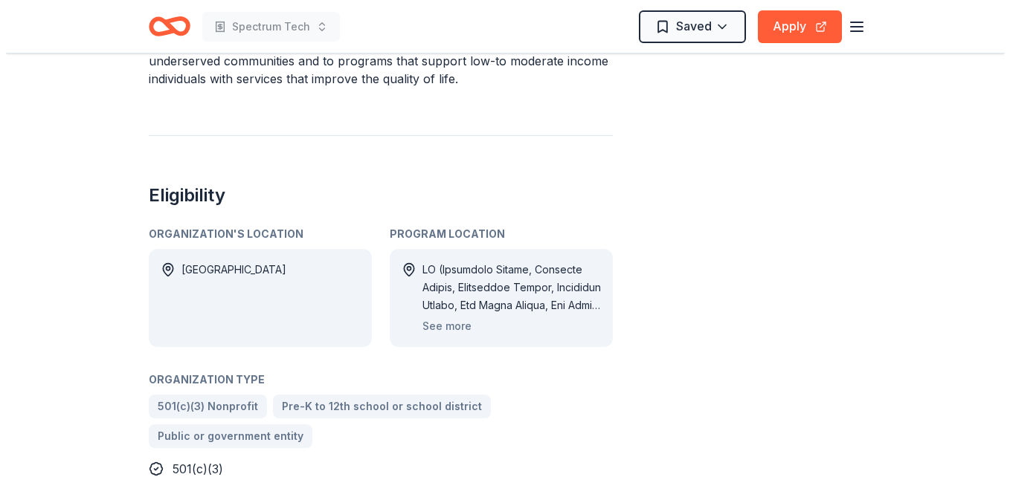
scroll to position [714, 0]
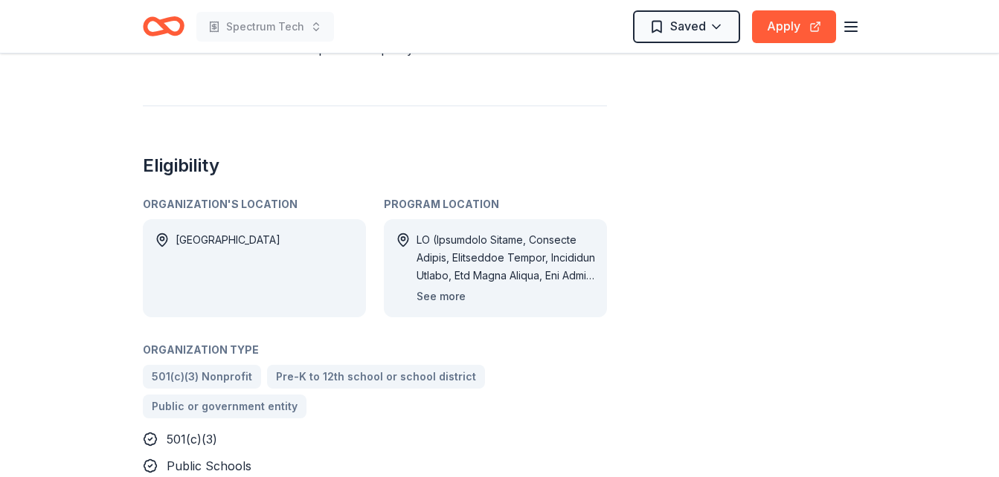
click at [442, 288] on button "See more" at bounding box center [440, 297] width 49 height 18
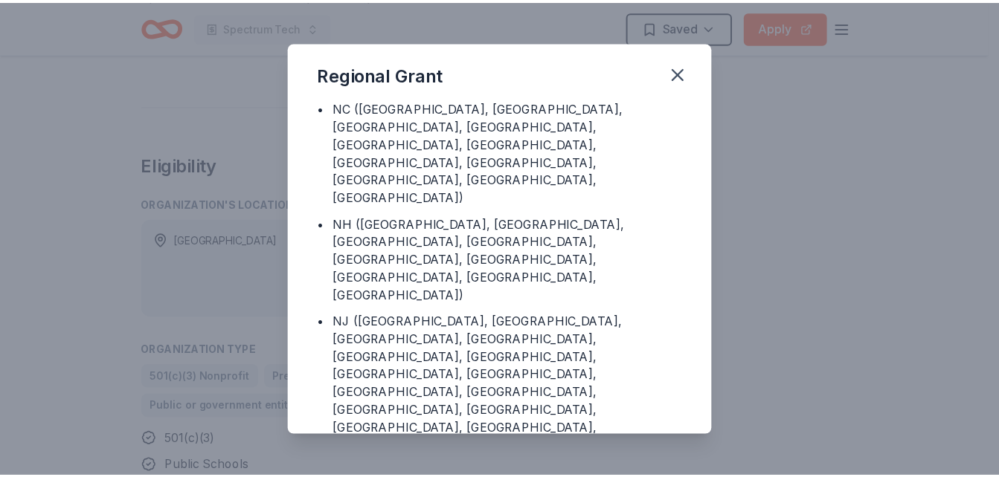
scroll to position [877, 0]
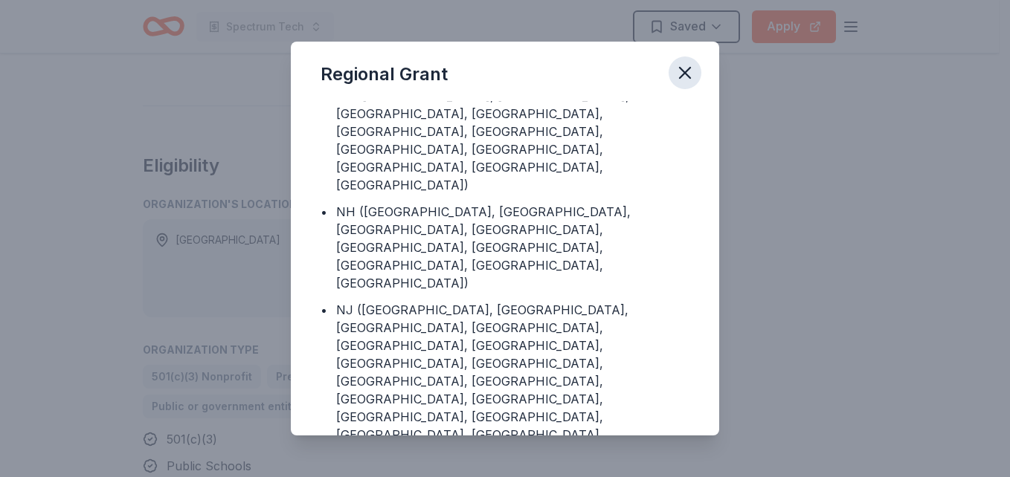
click at [682, 74] on icon "button" at bounding box center [684, 72] width 21 height 21
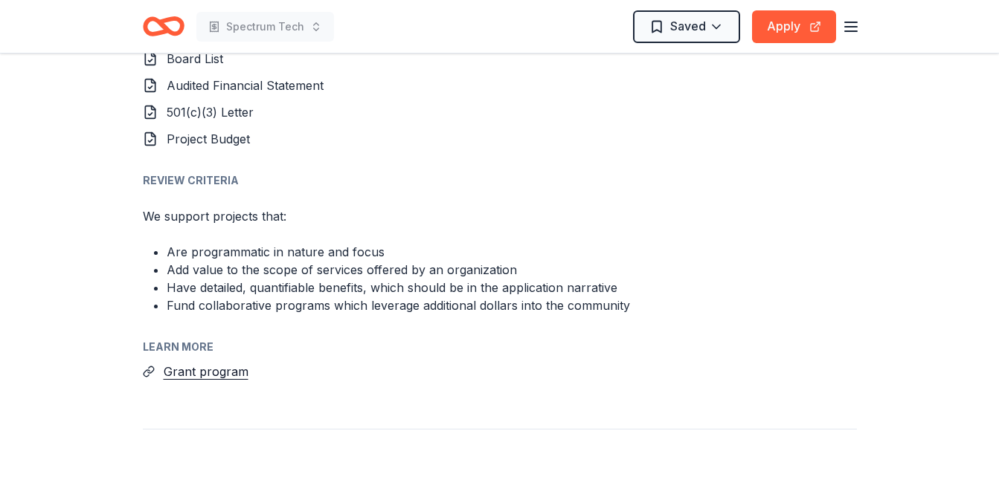
scroll to position [1964, 0]
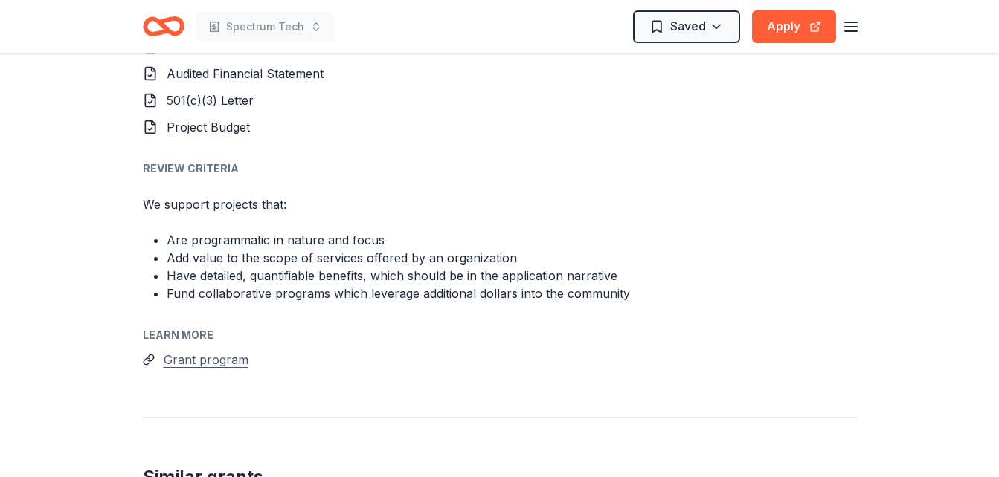
click at [200, 350] on button "Grant program" at bounding box center [206, 359] width 85 height 19
click at [809, 26] on button "Apply" at bounding box center [794, 26] width 84 height 33
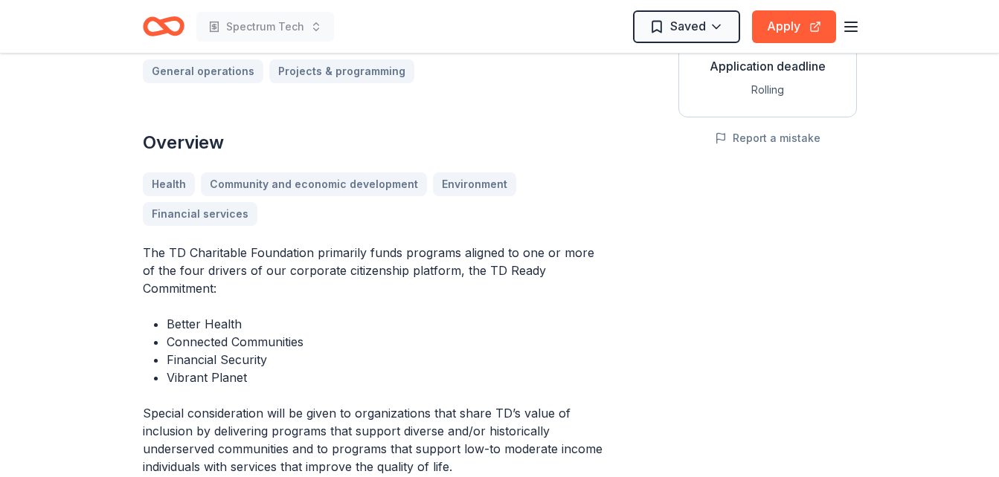
scroll to position [18, 0]
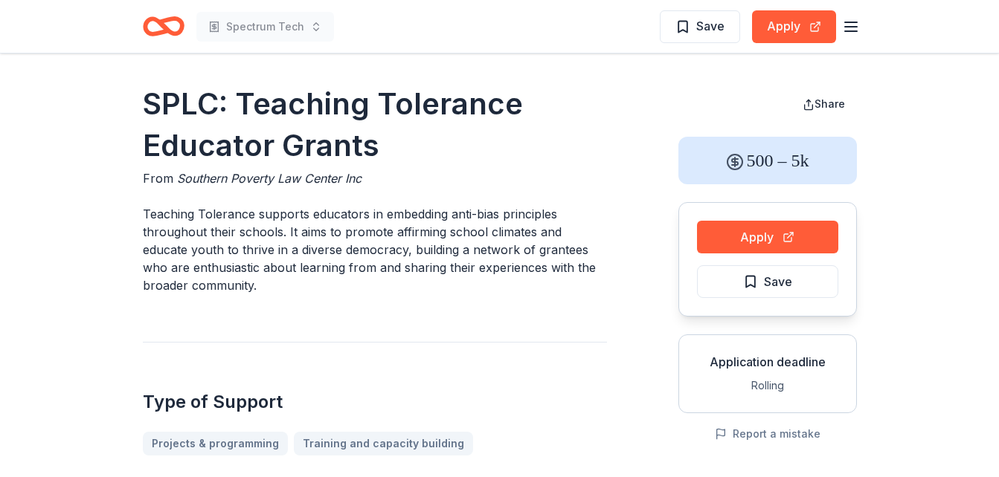
scroll to position [417, 0]
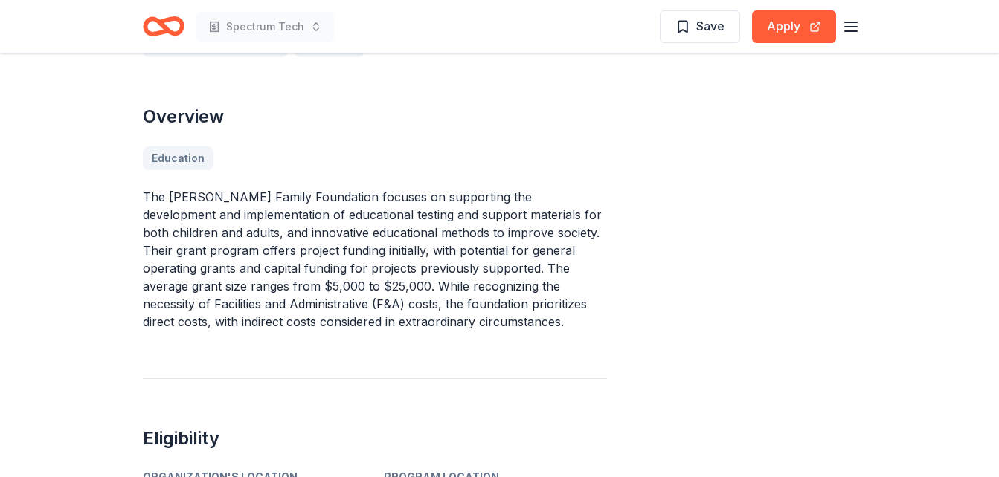
scroll to position [446, 0]
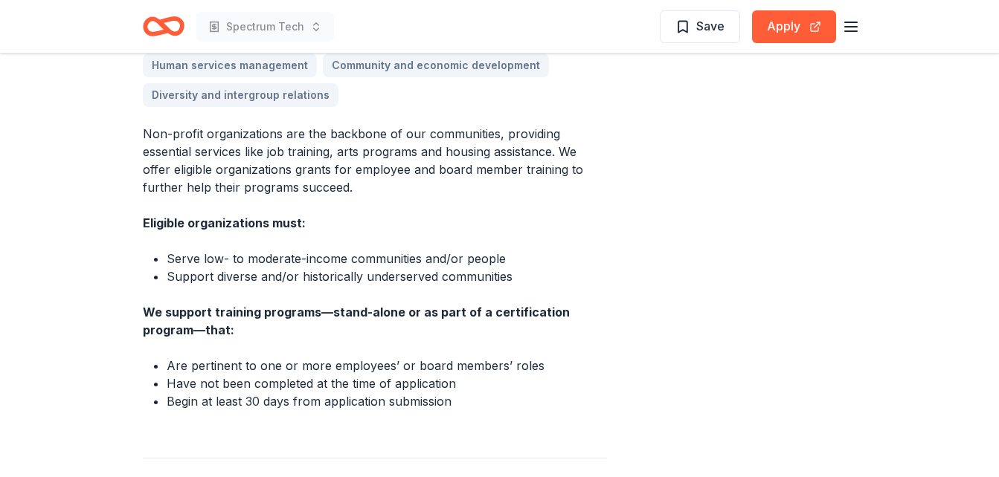
scroll to position [446, 0]
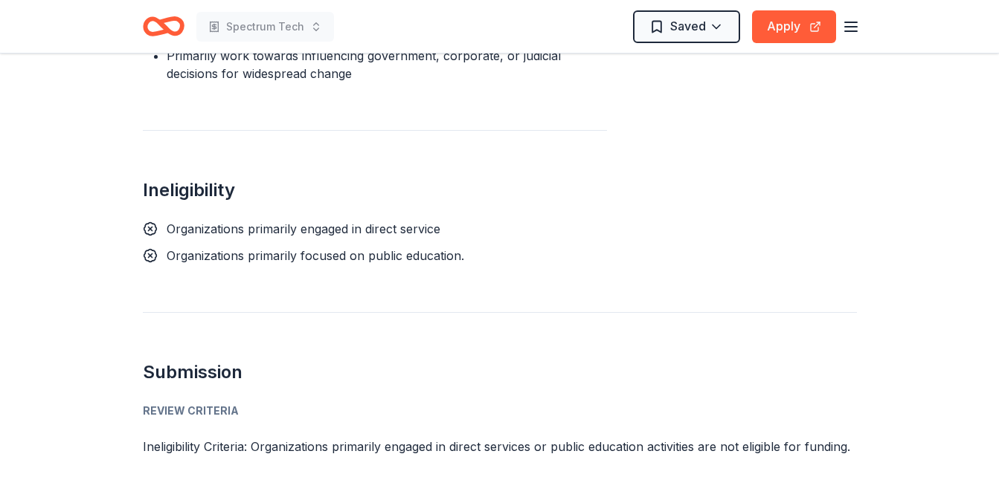
scroll to position [1418, 0]
